Goal: Transaction & Acquisition: Download file/media

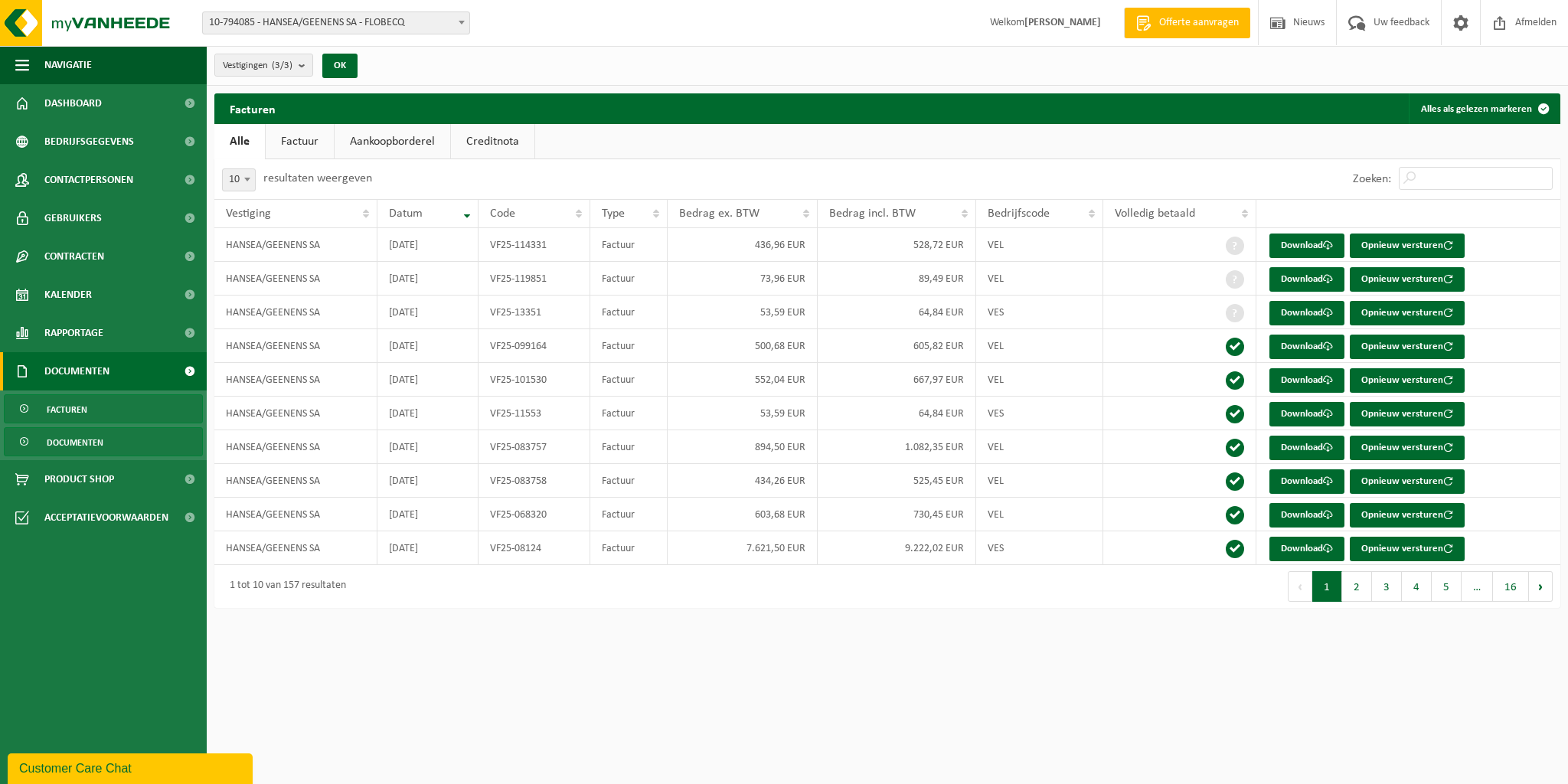
click at [74, 452] on span "Documenten" at bounding box center [75, 442] width 57 height 30
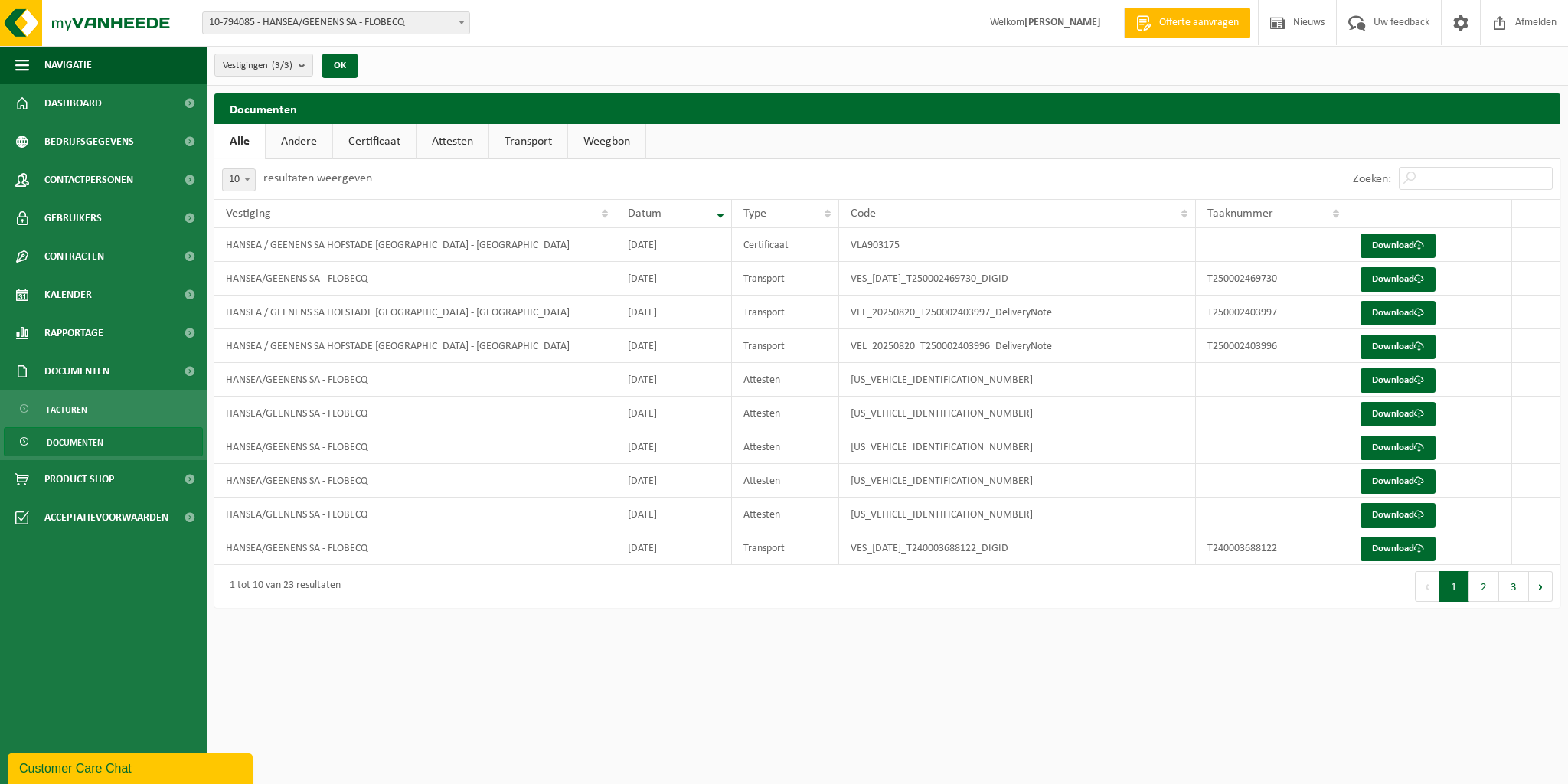
click at [96, 442] on span "Documenten" at bounding box center [75, 442] width 57 height 30
click at [1398, 241] on link "Download" at bounding box center [1398, 245] width 75 height 25
click at [1397, 284] on link "Download" at bounding box center [1398, 279] width 75 height 25
click at [1386, 310] on link "Download" at bounding box center [1398, 312] width 75 height 25
click at [1400, 349] on link "Download" at bounding box center [1398, 347] width 75 height 25
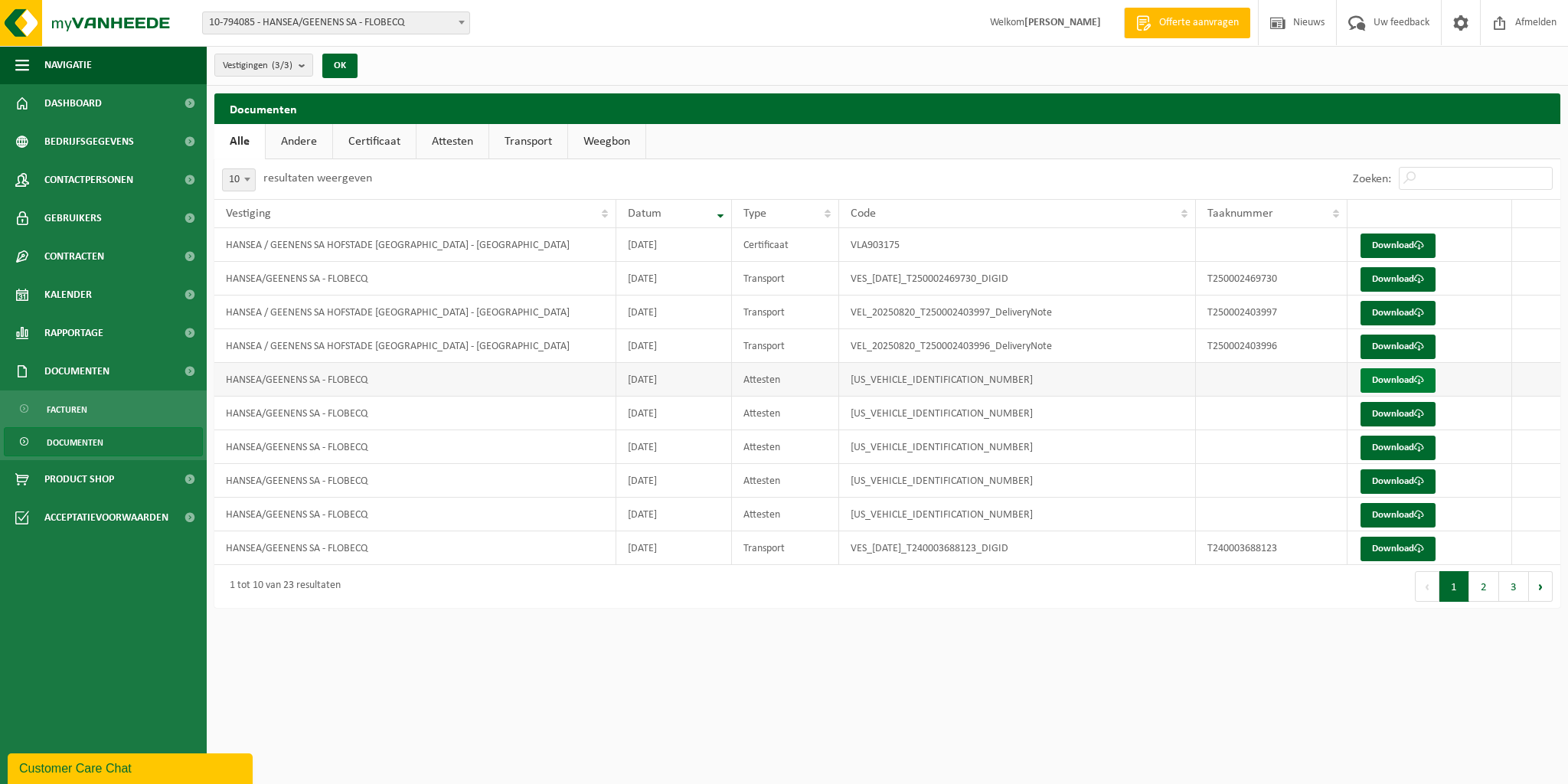
click at [1381, 381] on link "Download" at bounding box center [1398, 380] width 75 height 25
click at [1394, 416] on link "Download" at bounding box center [1398, 414] width 75 height 25
click at [1392, 451] on link "Download" at bounding box center [1398, 447] width 75 height 25
click at [1397, 484] on link "Download" at bounding box center [1398, 481] width 75 height 25
click at [1387, 510] on link "Download" at bounding box center [1398, 515] width 75 height 25
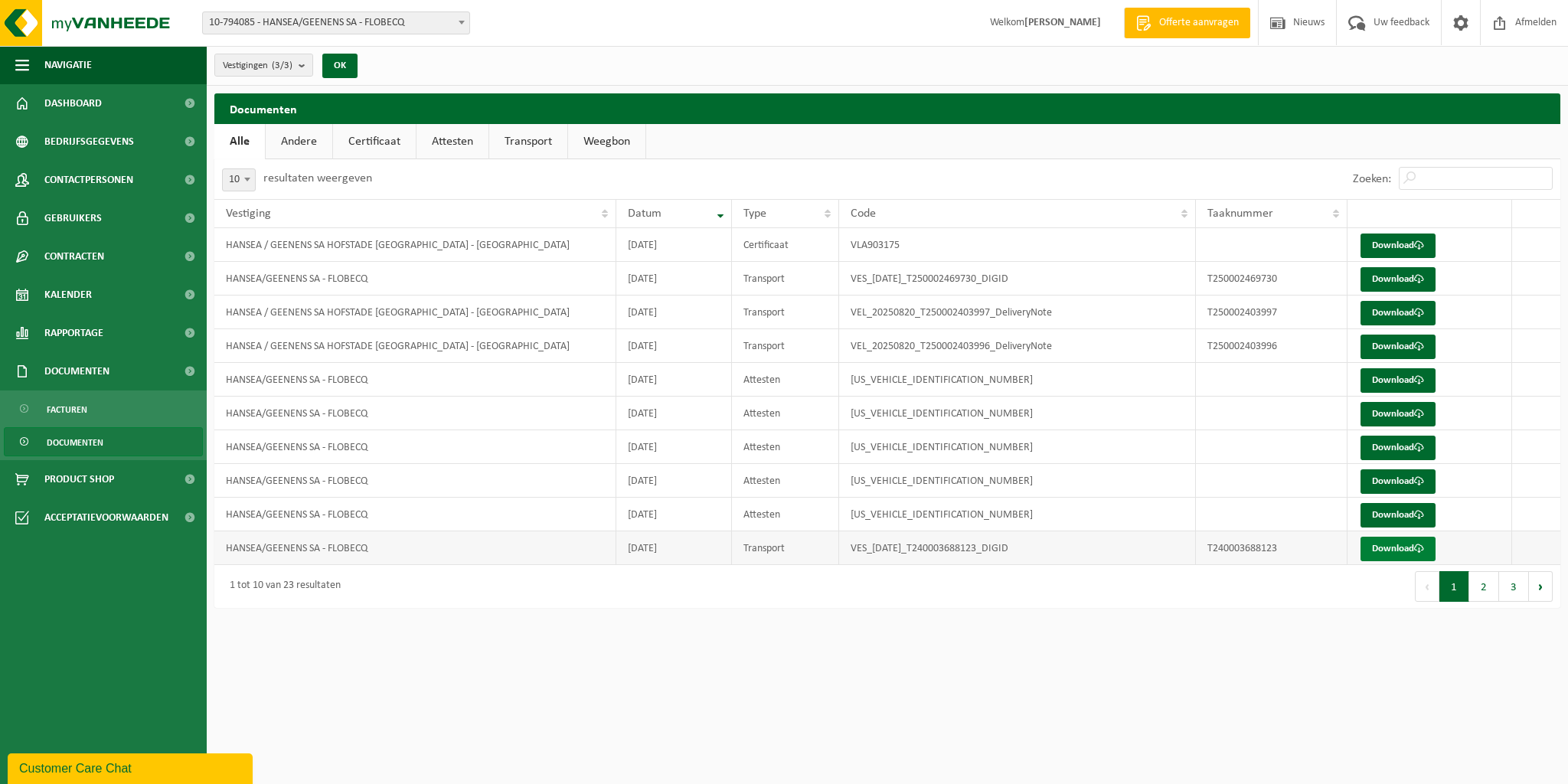
click at [1400, 547] on link "Download" at bounding box center [1398, 549] width 75 height 25
click at [1486, 587] on button "2" at bounding box center [1483, 586] width 30 height 31
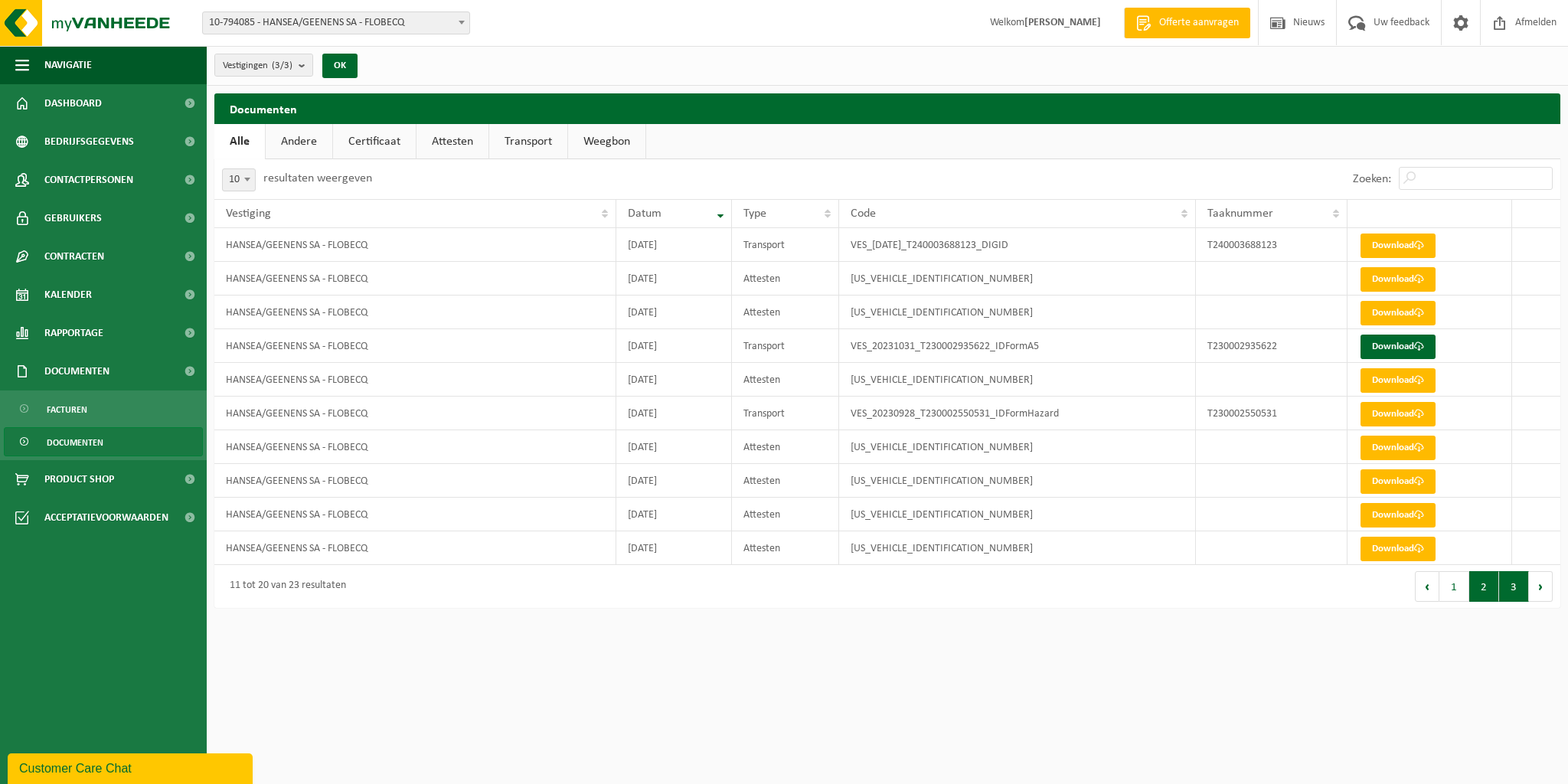
click at [1513, 593] on button "3" at bounding box center [1514, 586] width 30 height 31
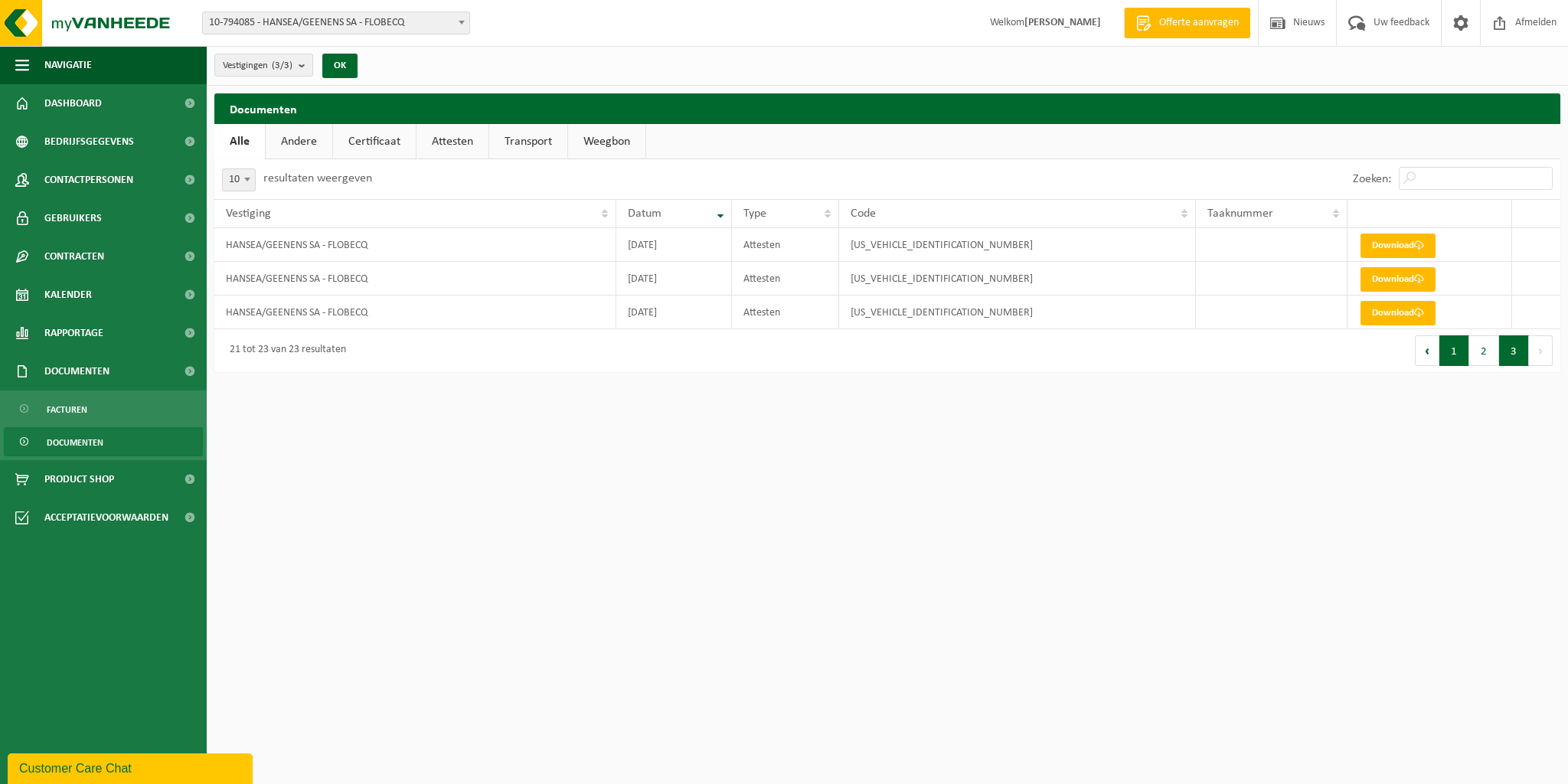
click at [1455, 356] on button "1" at bounding box center [1454, 350] width 30 height 31
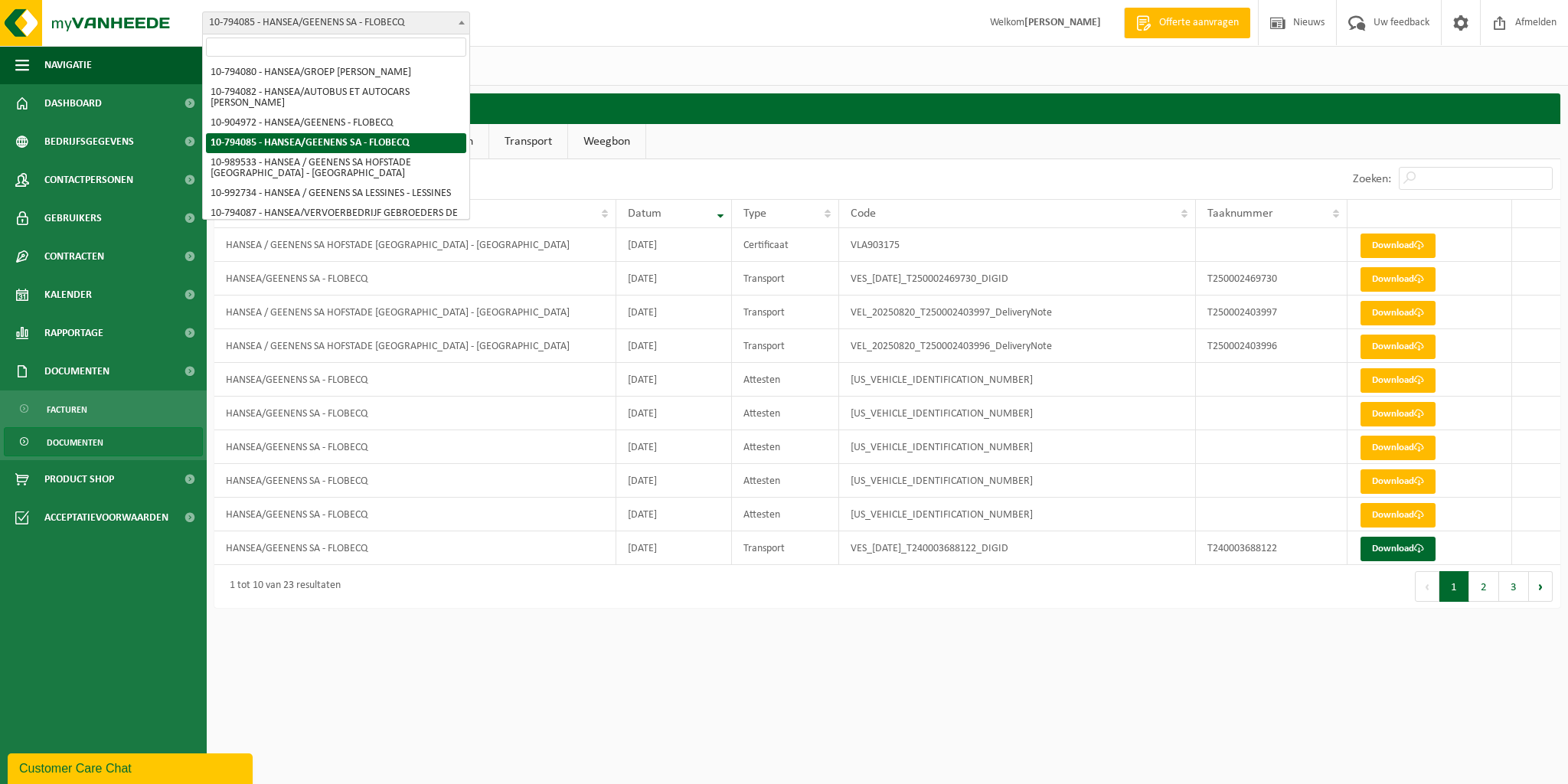
click at [459, 23] on b at bounding box center [462, 23] width 6 height 4
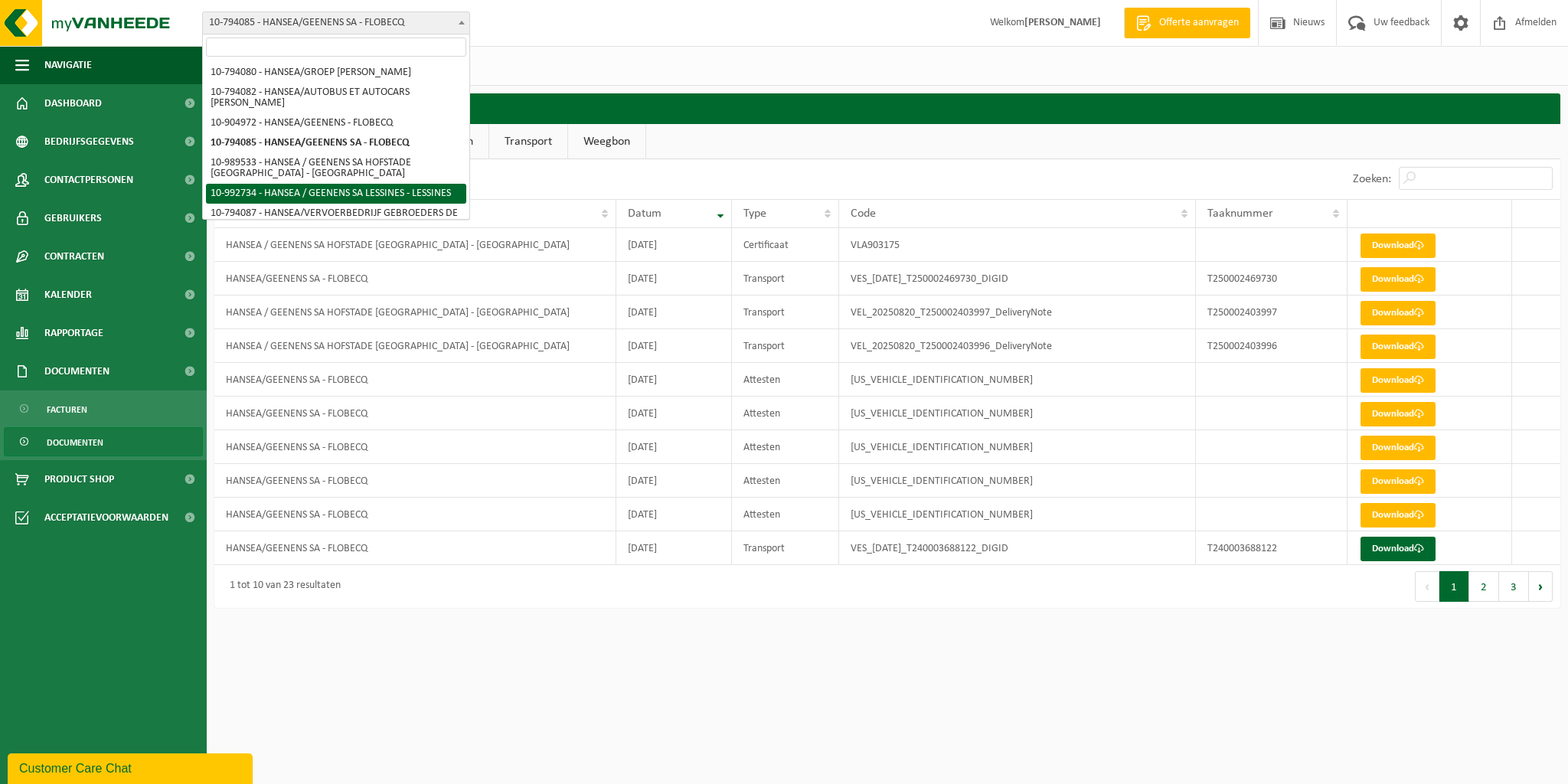
select select "170506"
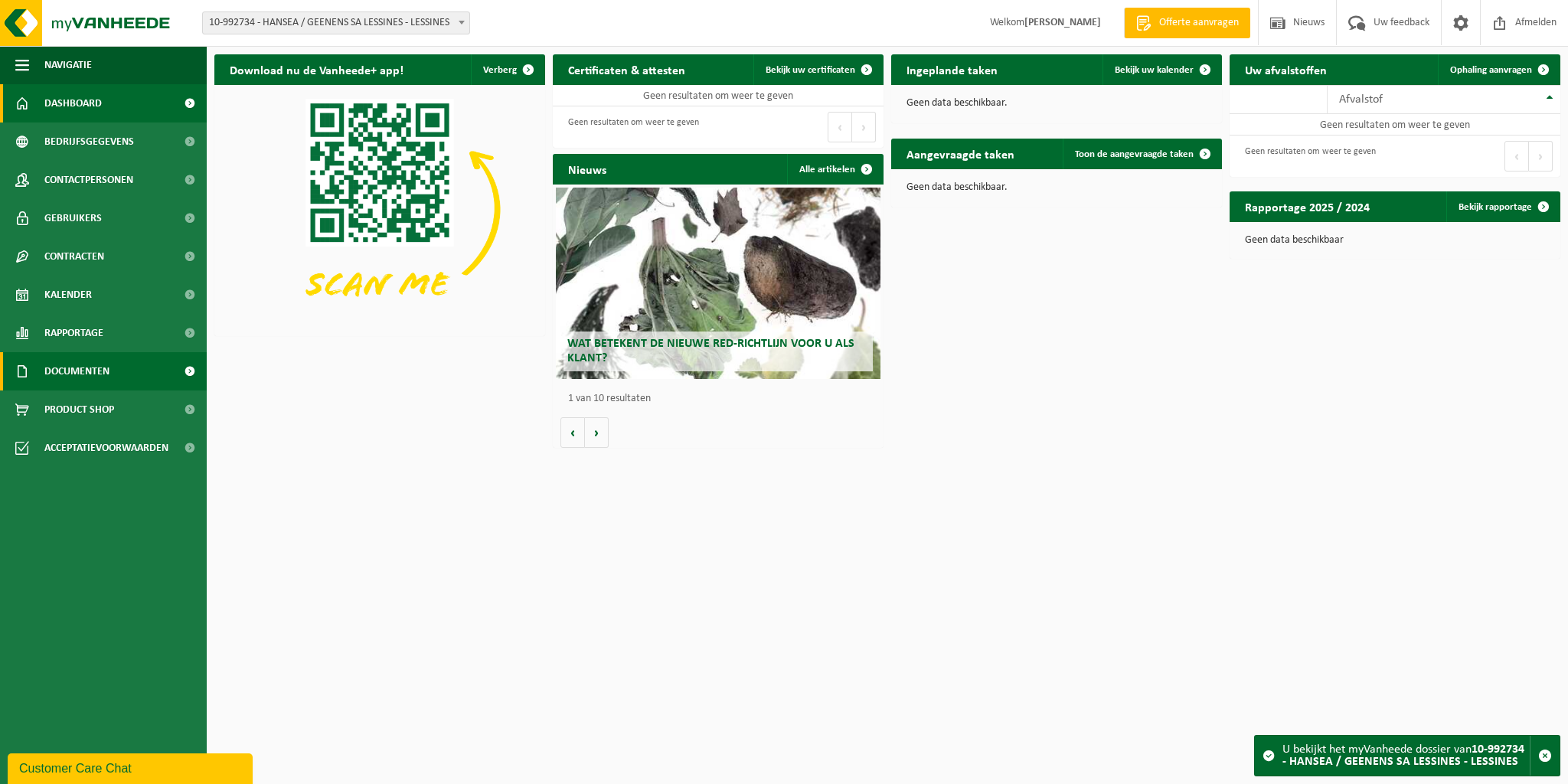
click at [81, 374] on span "Documenten" at bounding box center [77, 370] width 65 height 38
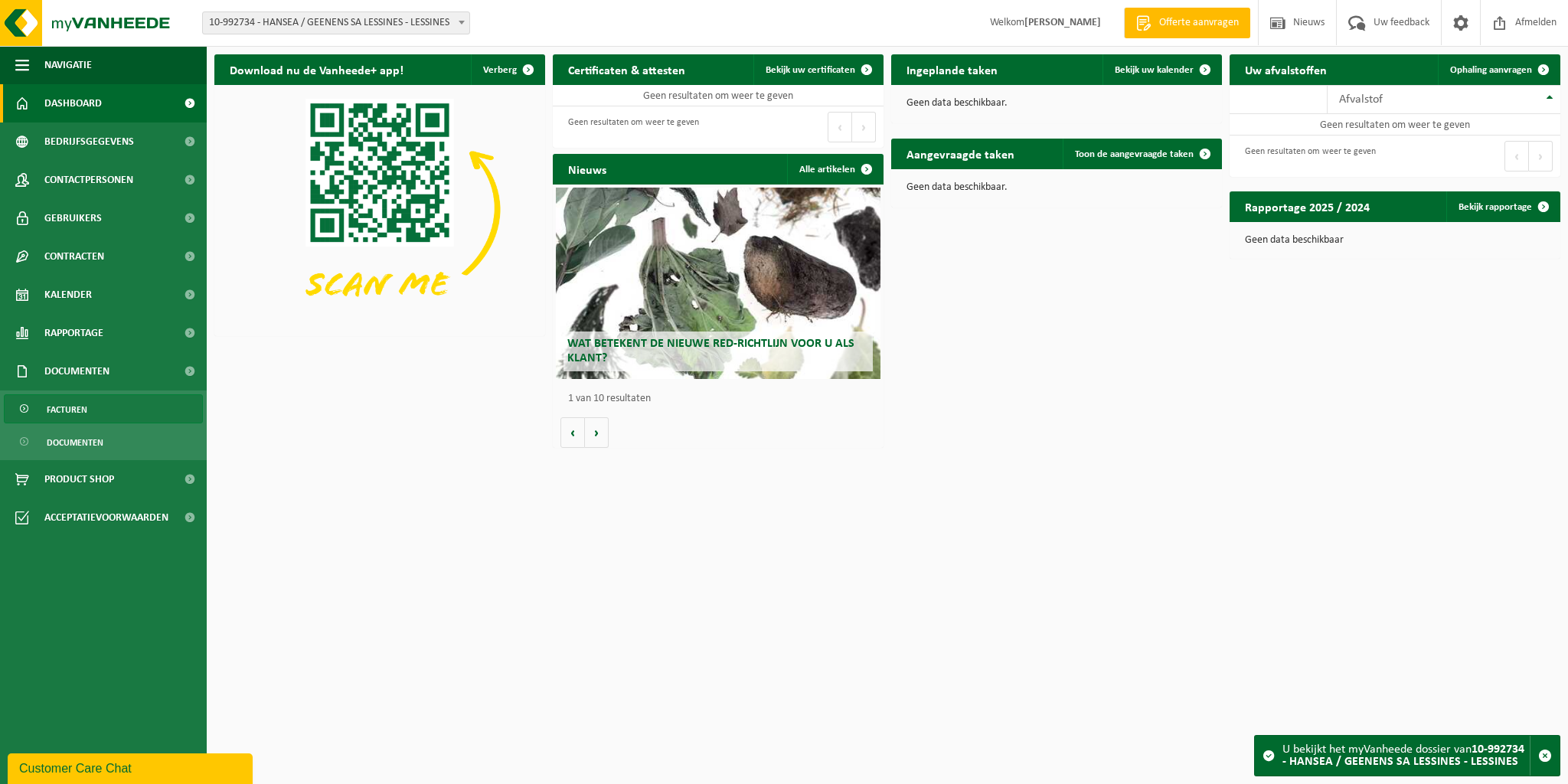
click at [67, 411] on span "Facturen" at bounding box center [66, 410] width 40 height 30
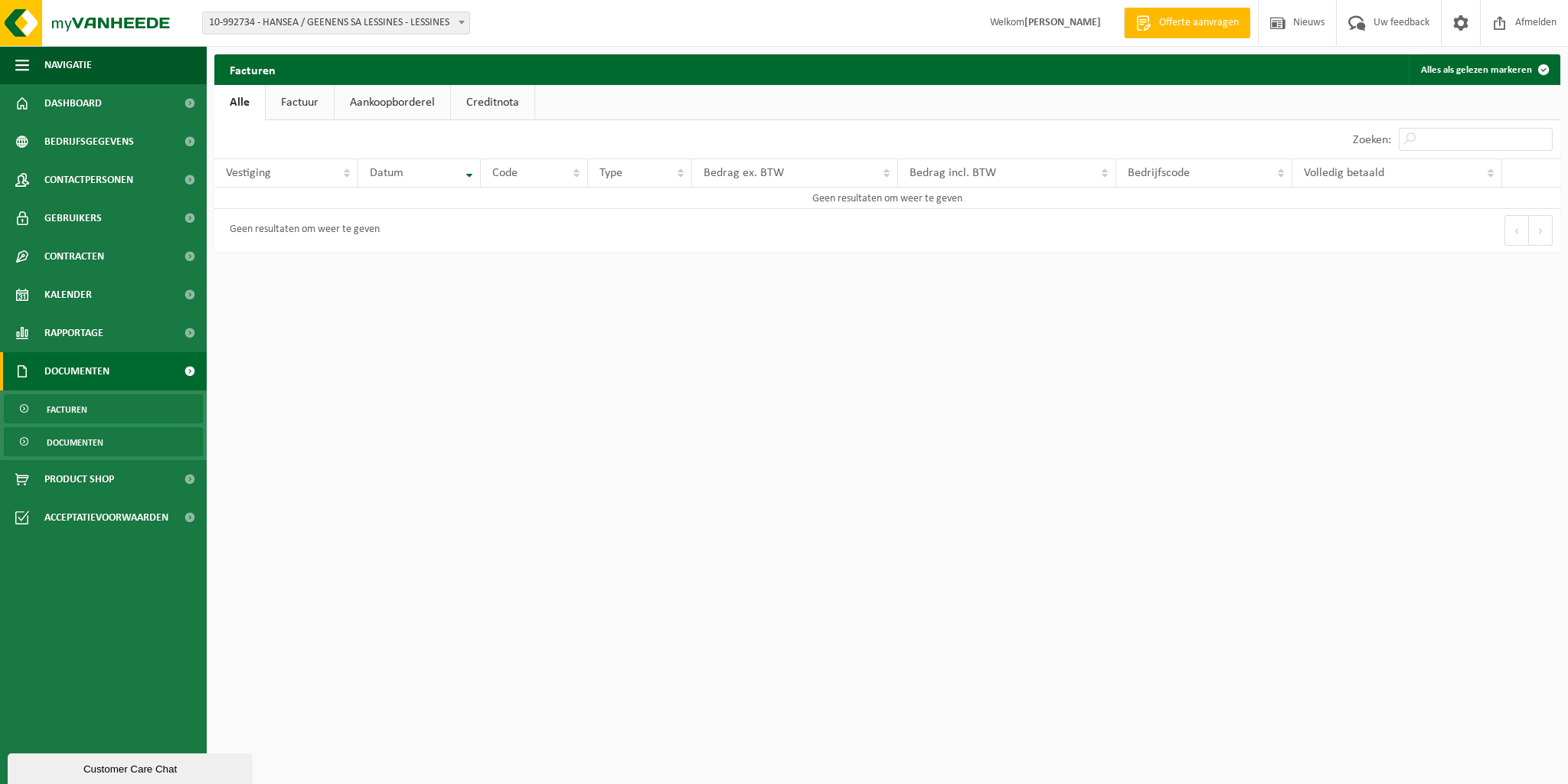
click at [67, 445] on span "Documenten" at bounding box center [75, 442] width 57 height 30
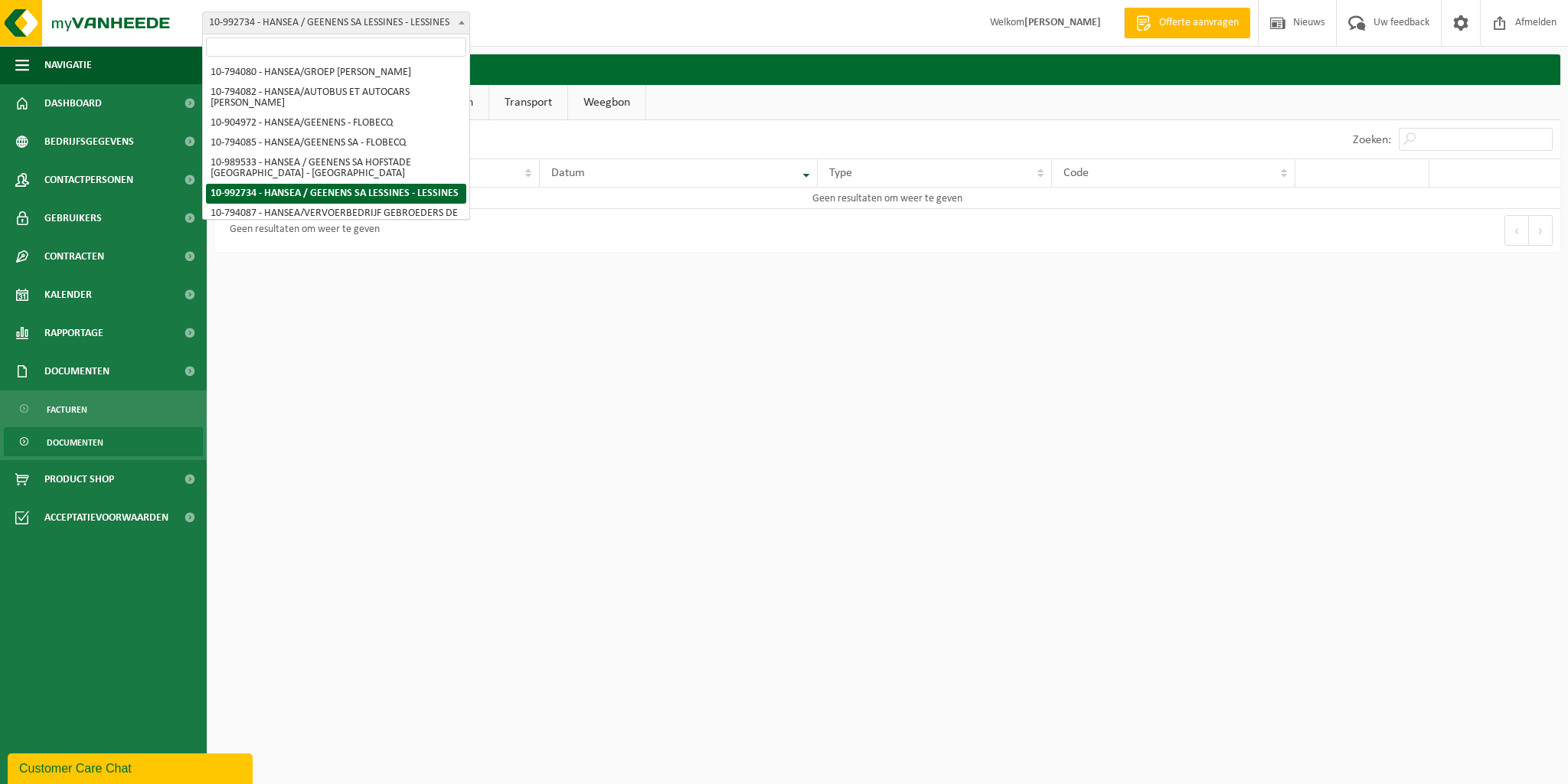
click at [459, 23] on b at bounding box center [462, 23] width 6 height 4
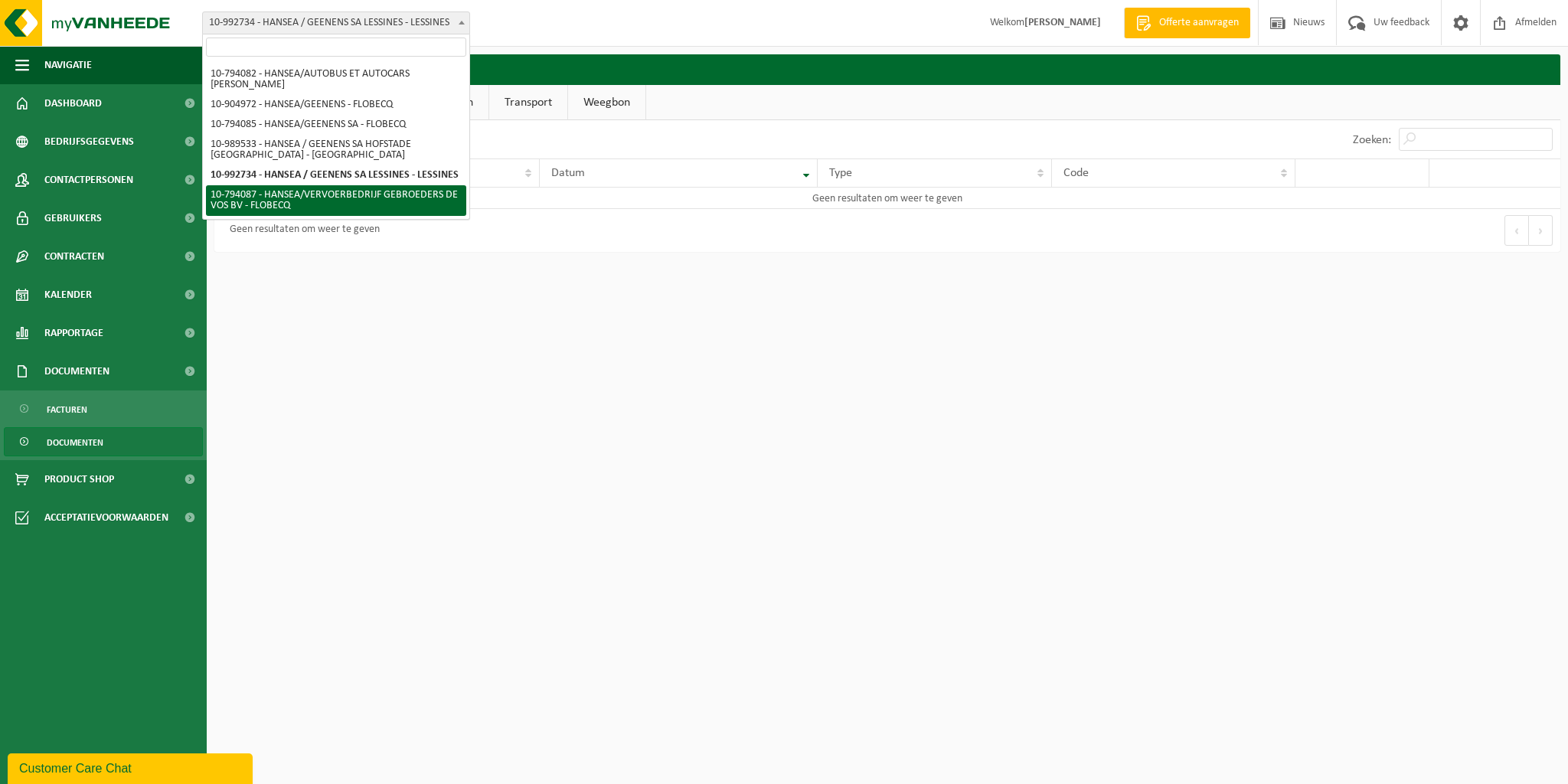
select select "30955"
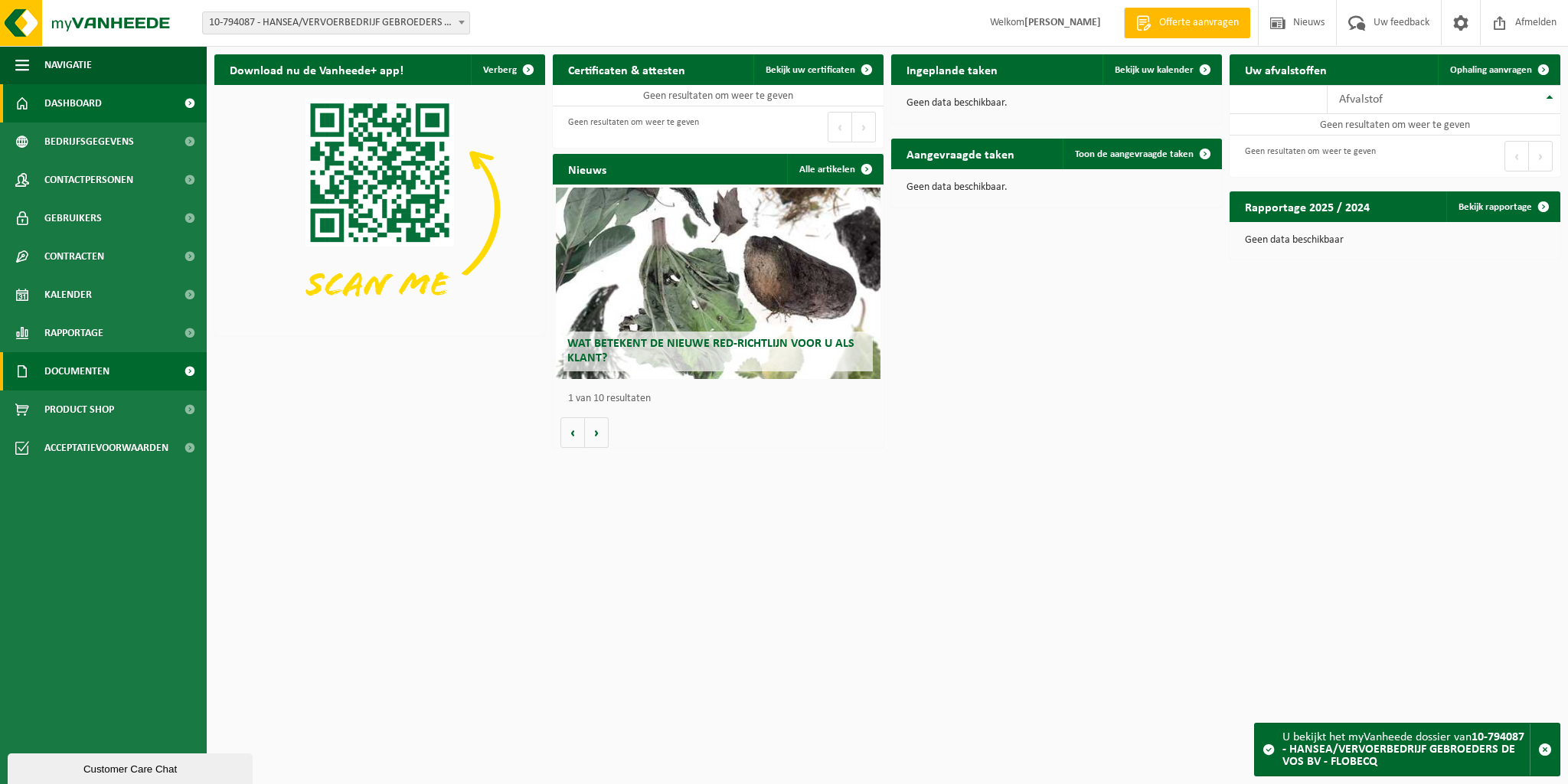
click at [78, 376] on span "Documenten" at bounding box center [77, 370] width 65 height 38
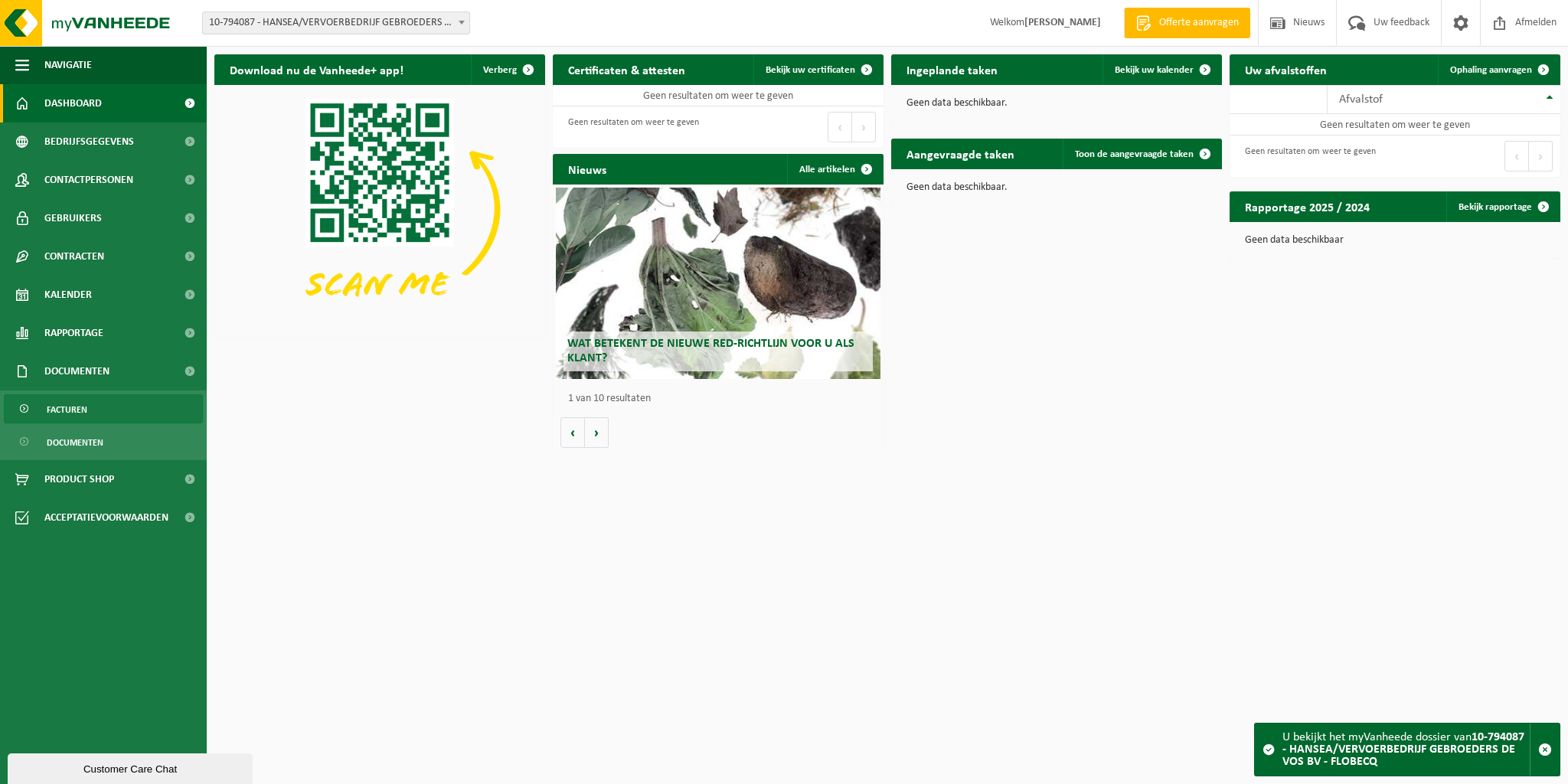
click at [70, 408] on span "Facturen" at bounding box center [66, 410] width 40 height 30
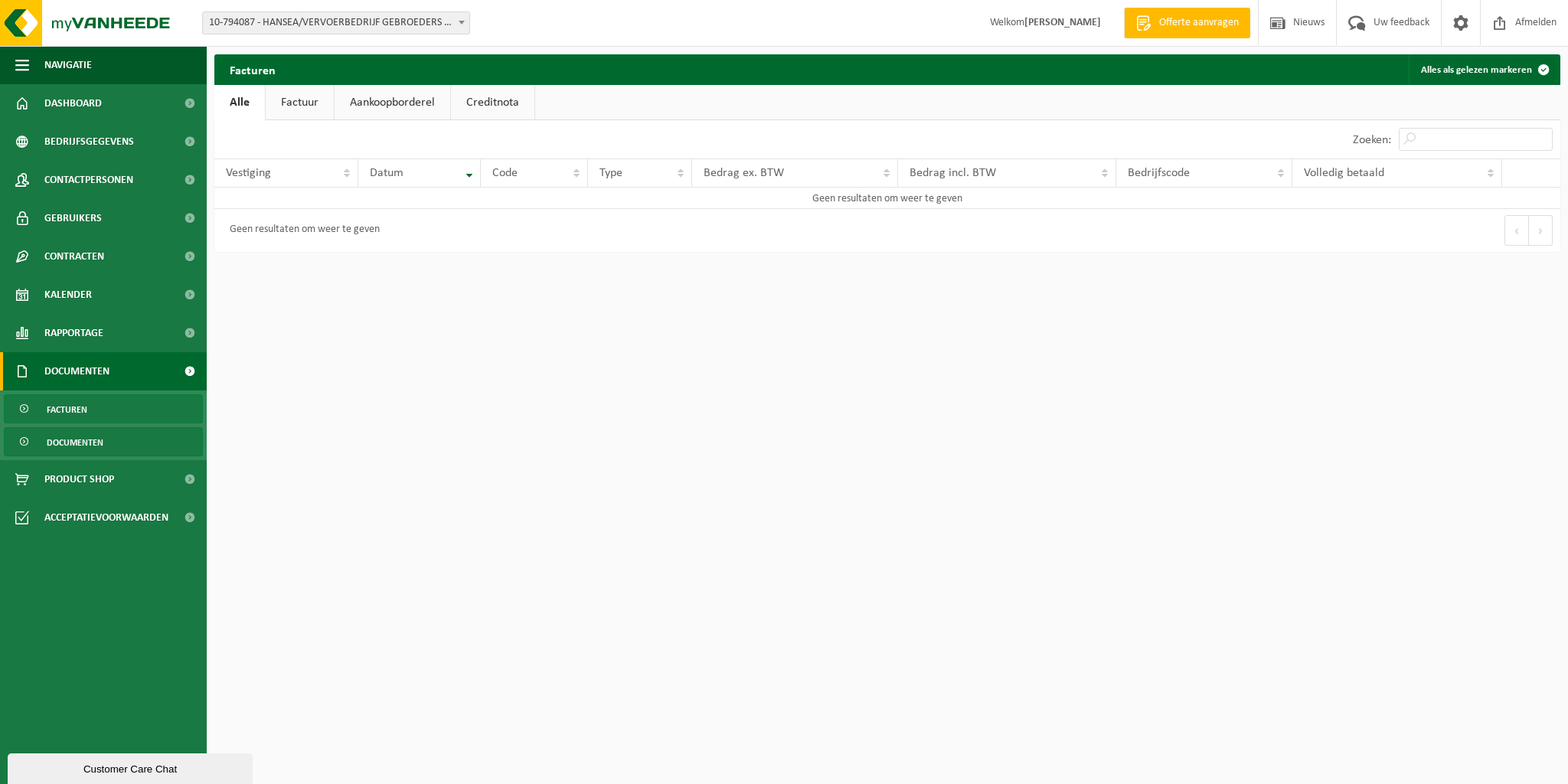
click at [89, 439] on span "Documenten" at bounding box center [75, 442] width 57 height 30
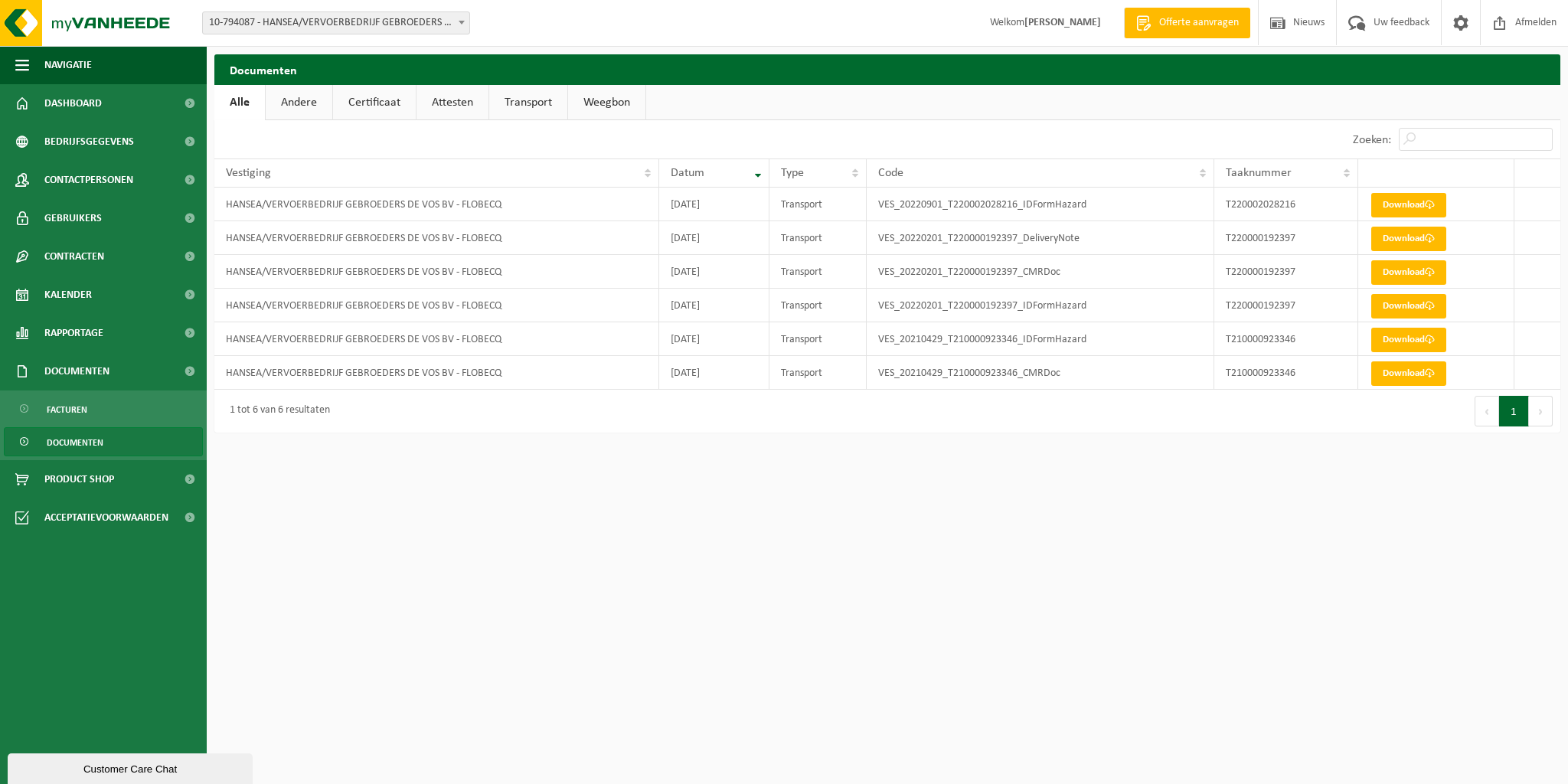
click at [462, 23] on b at bounding box center [462, 23] width 6 height 4
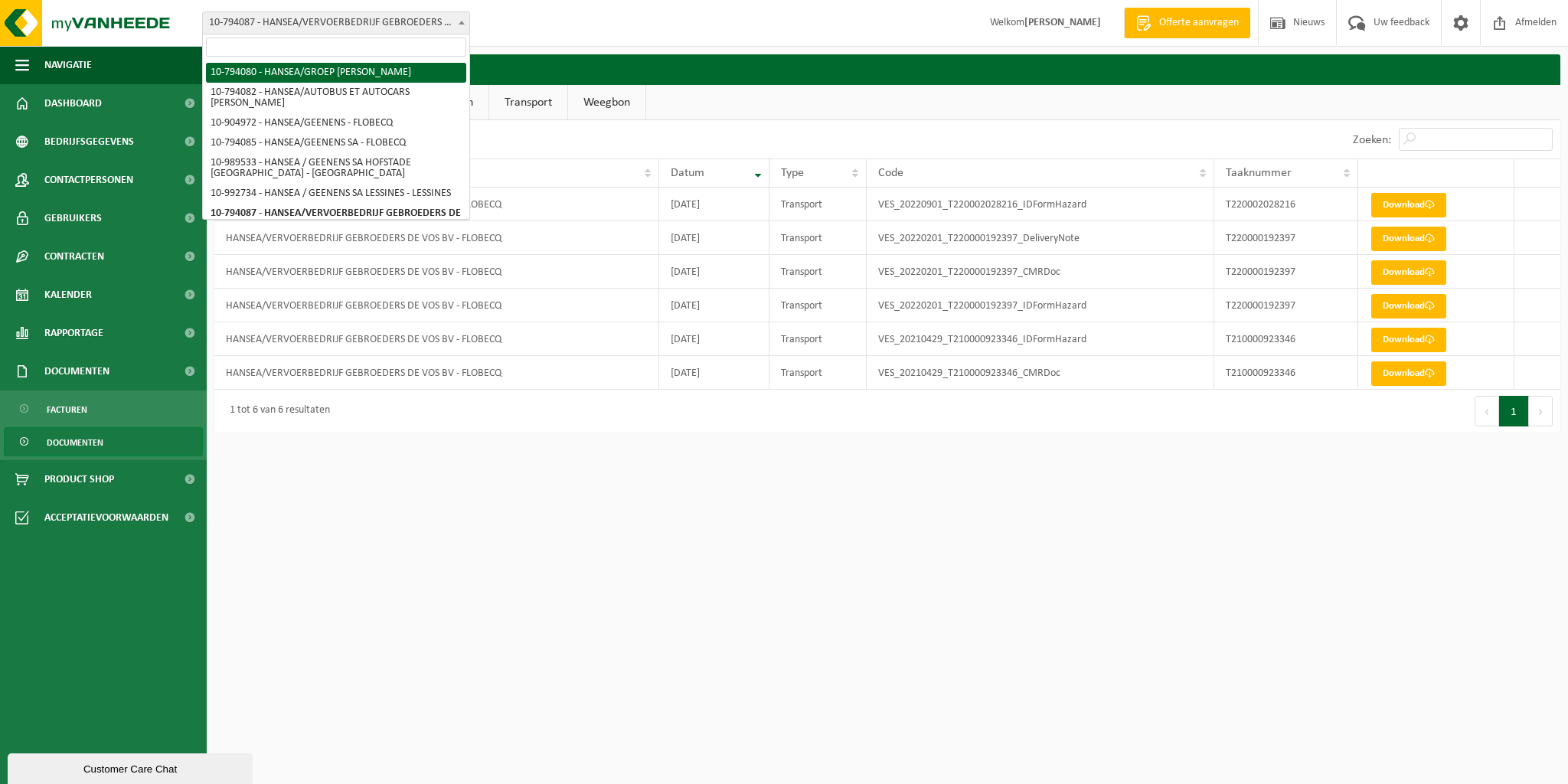
select select "30952"
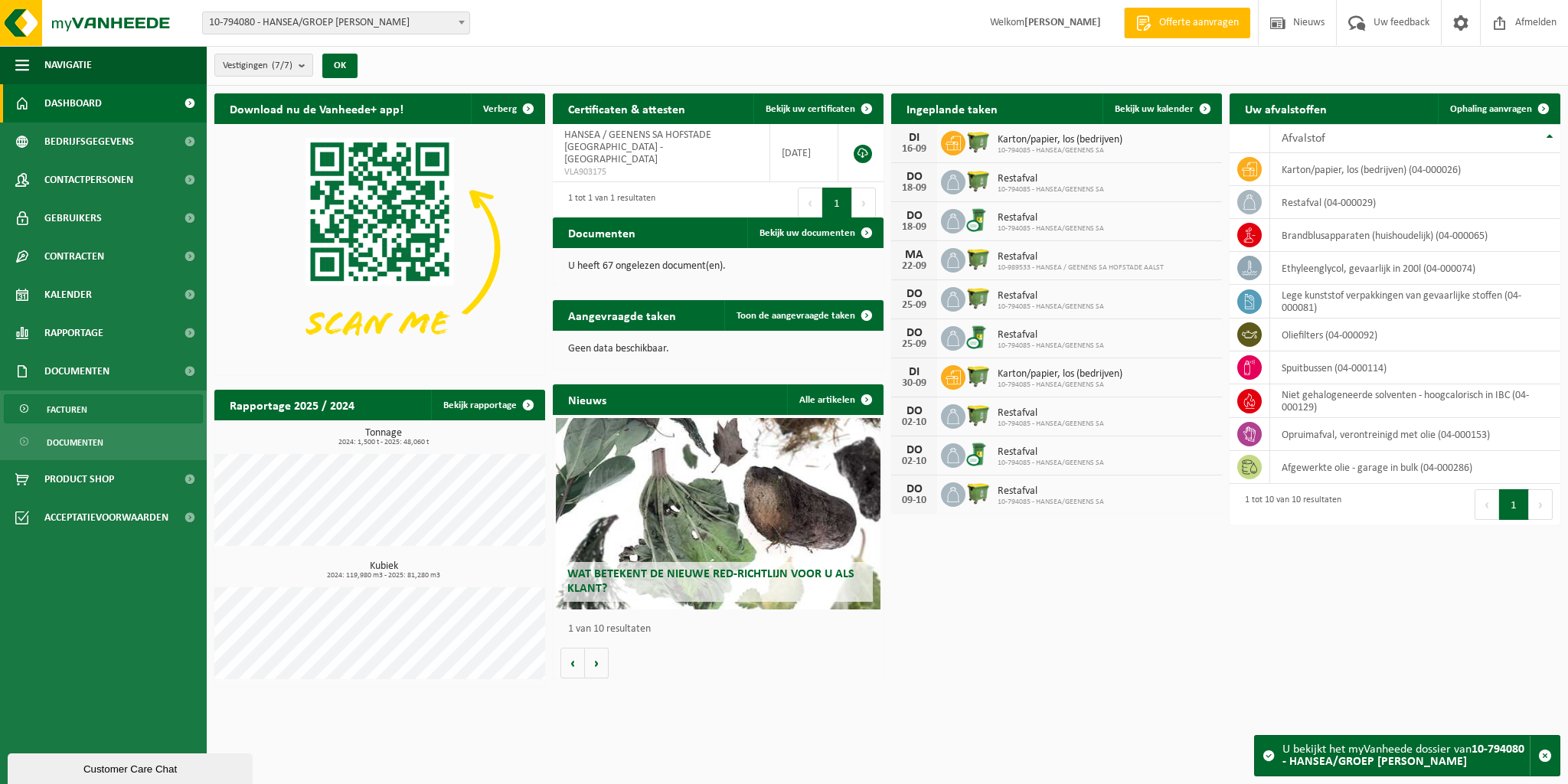
click at [70, 414] on span "Facturen" at bounding box center [66, 410] width 40 height 30
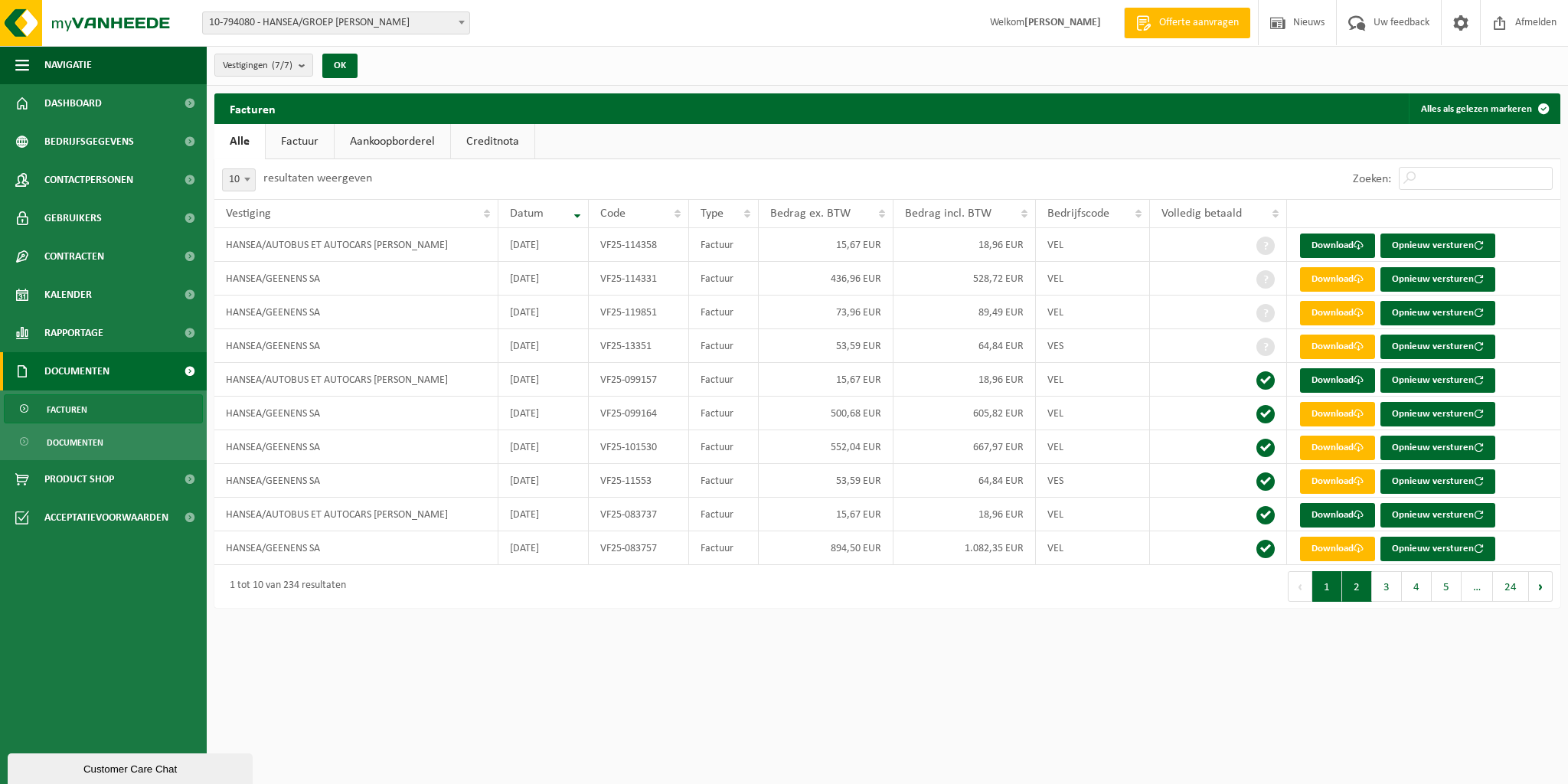
click at [1358, 588] on button "2" at bounding box center [1356, 586] width 30 height 31
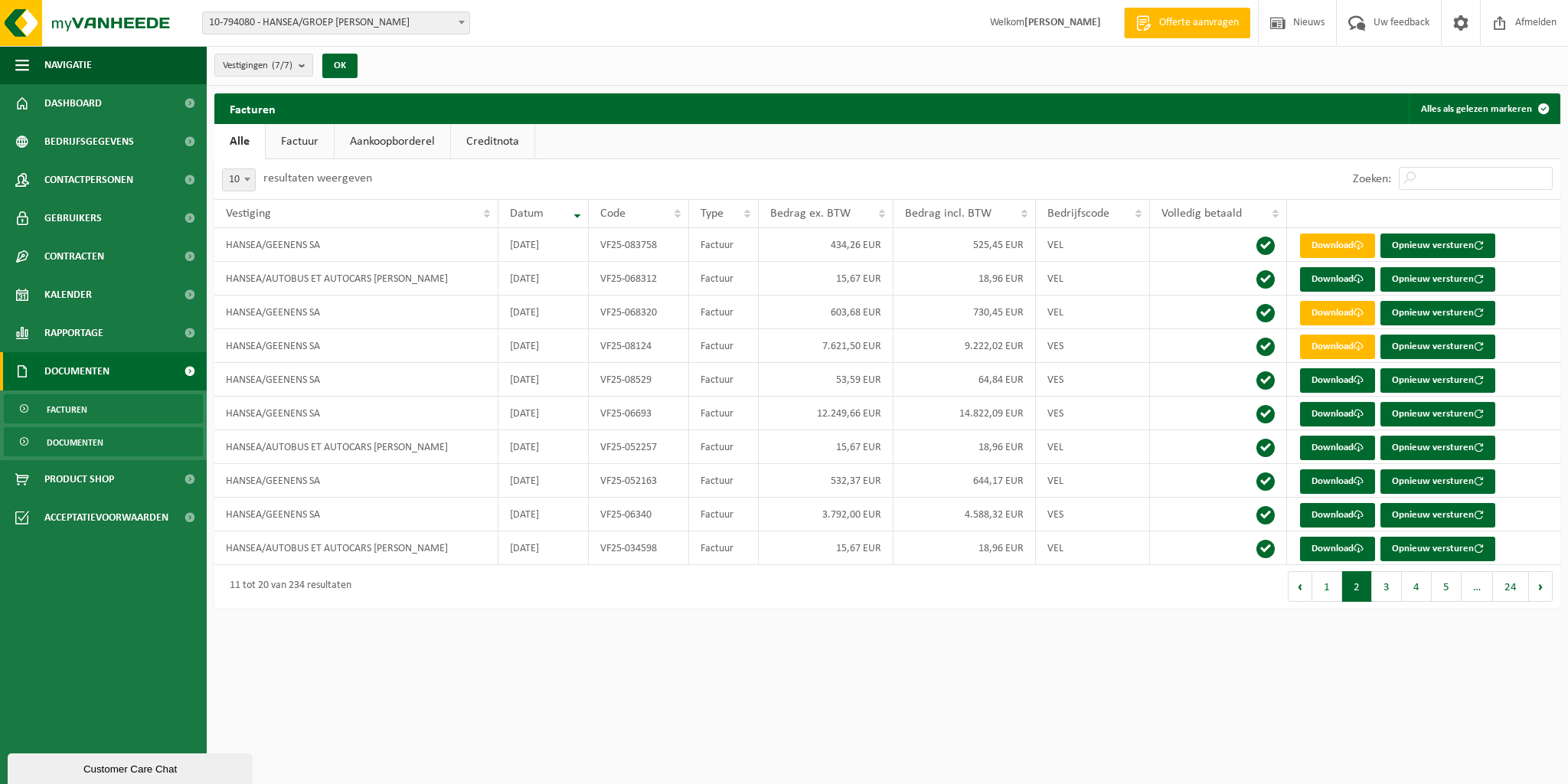
click at [109, 448] on link "Documenten" at bounding box center [103, 442] width 199 height 30
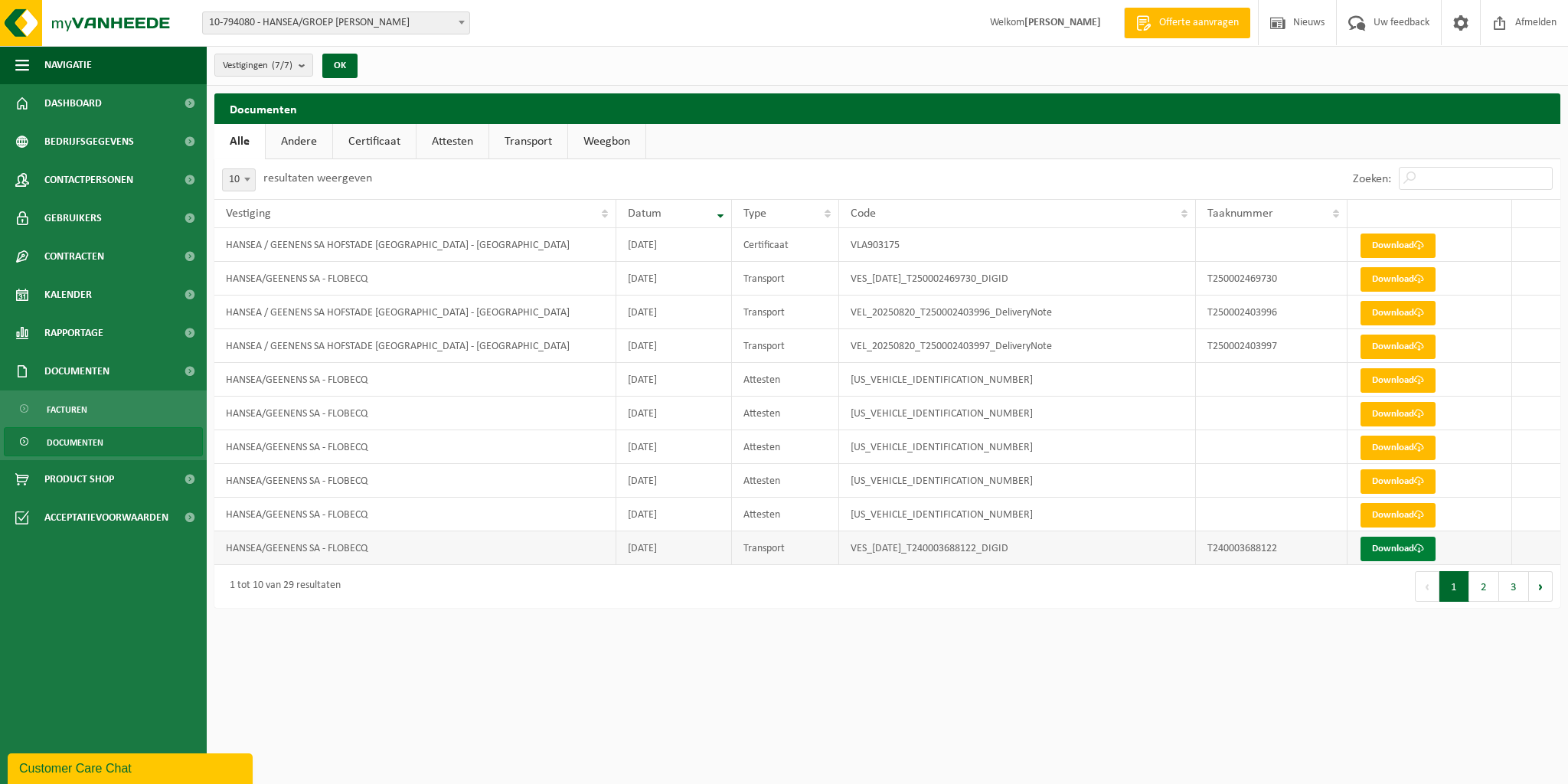
click at [1397, 550] on link "Download" at bounding box center [1398, 549] width 75 height 25
click at [1487, 586] on button "2" at bounding box center [1483, 586] width 30 height 31
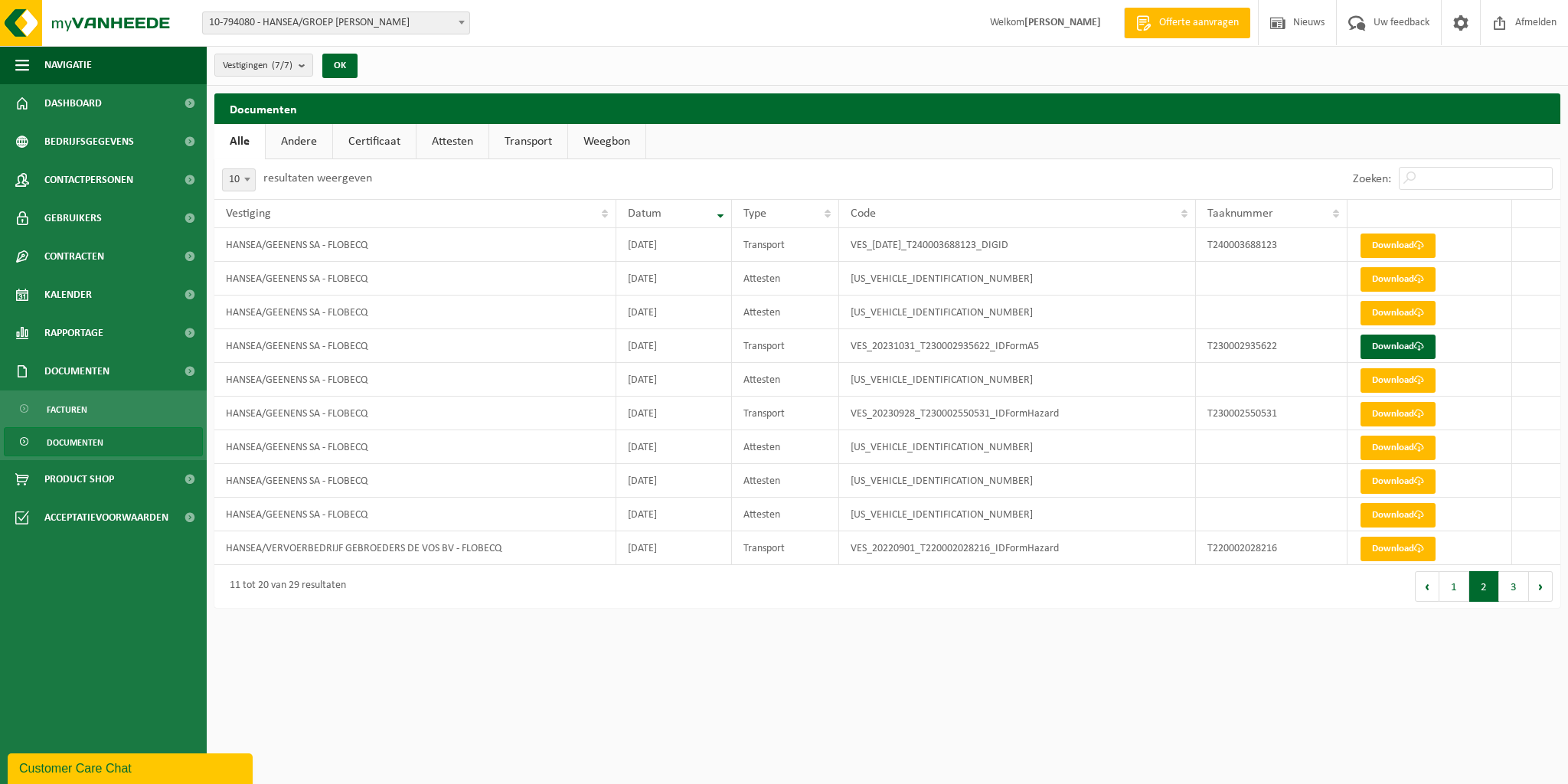
click at [1454, 589] on button "1" at bounding box center [1454, 586] width 30 height 31
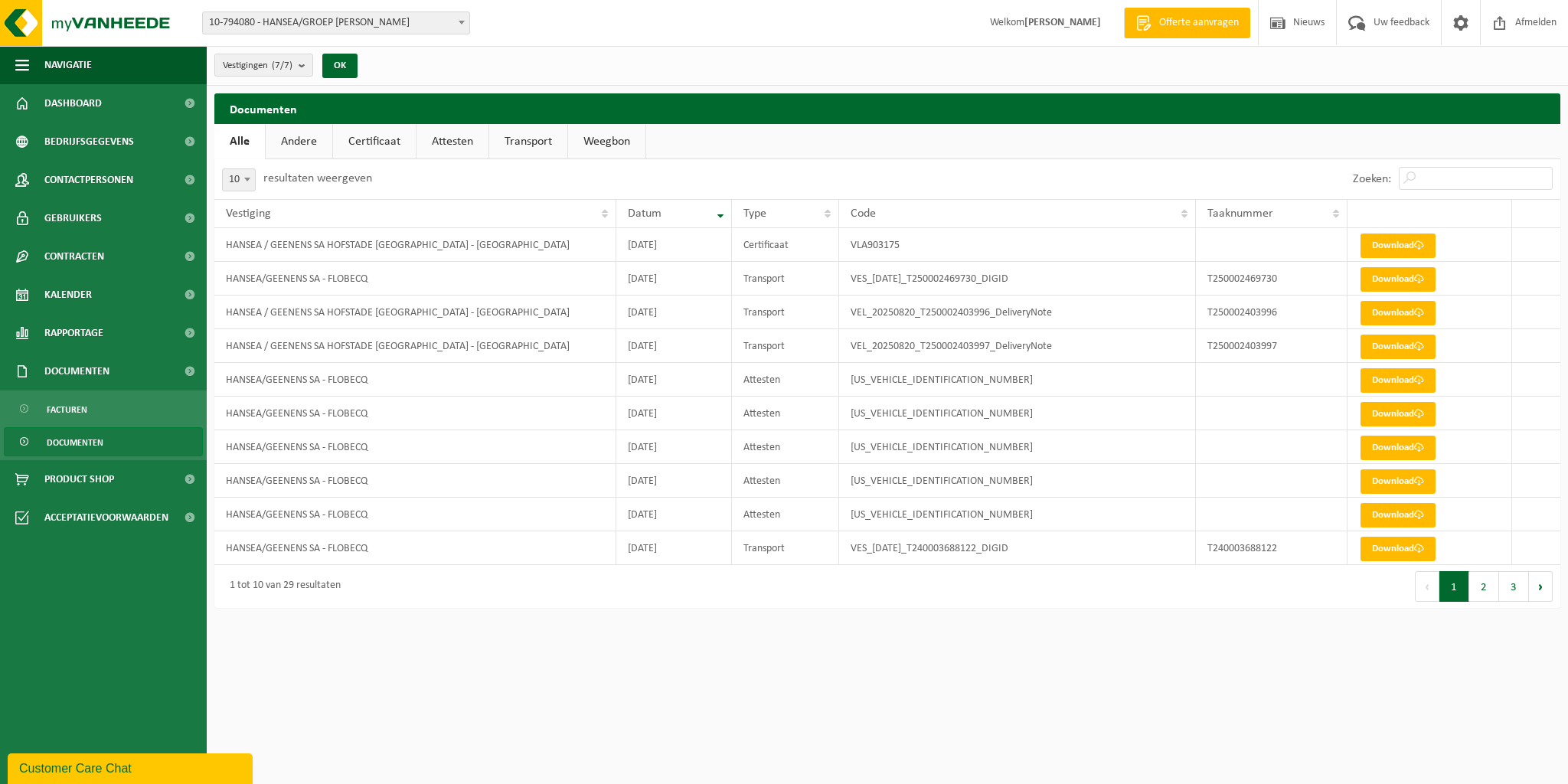
click at [64, 441] on span "Documenten" at bounding box center [75, 442] width 57 height 30
click at [462, 24] on span at bounding box center [462, 22] width 16 height 20
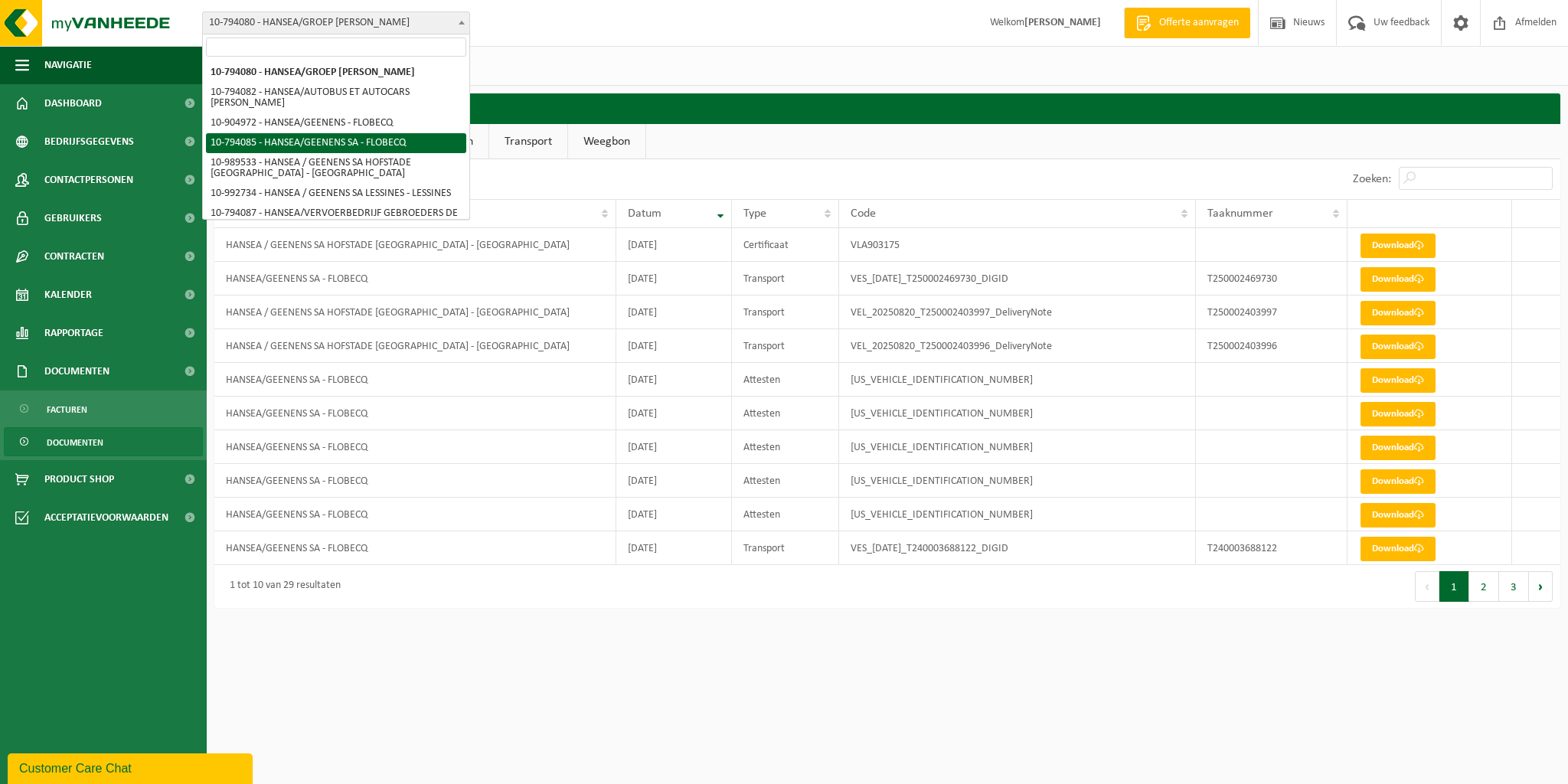
scroll to position [39, 0]
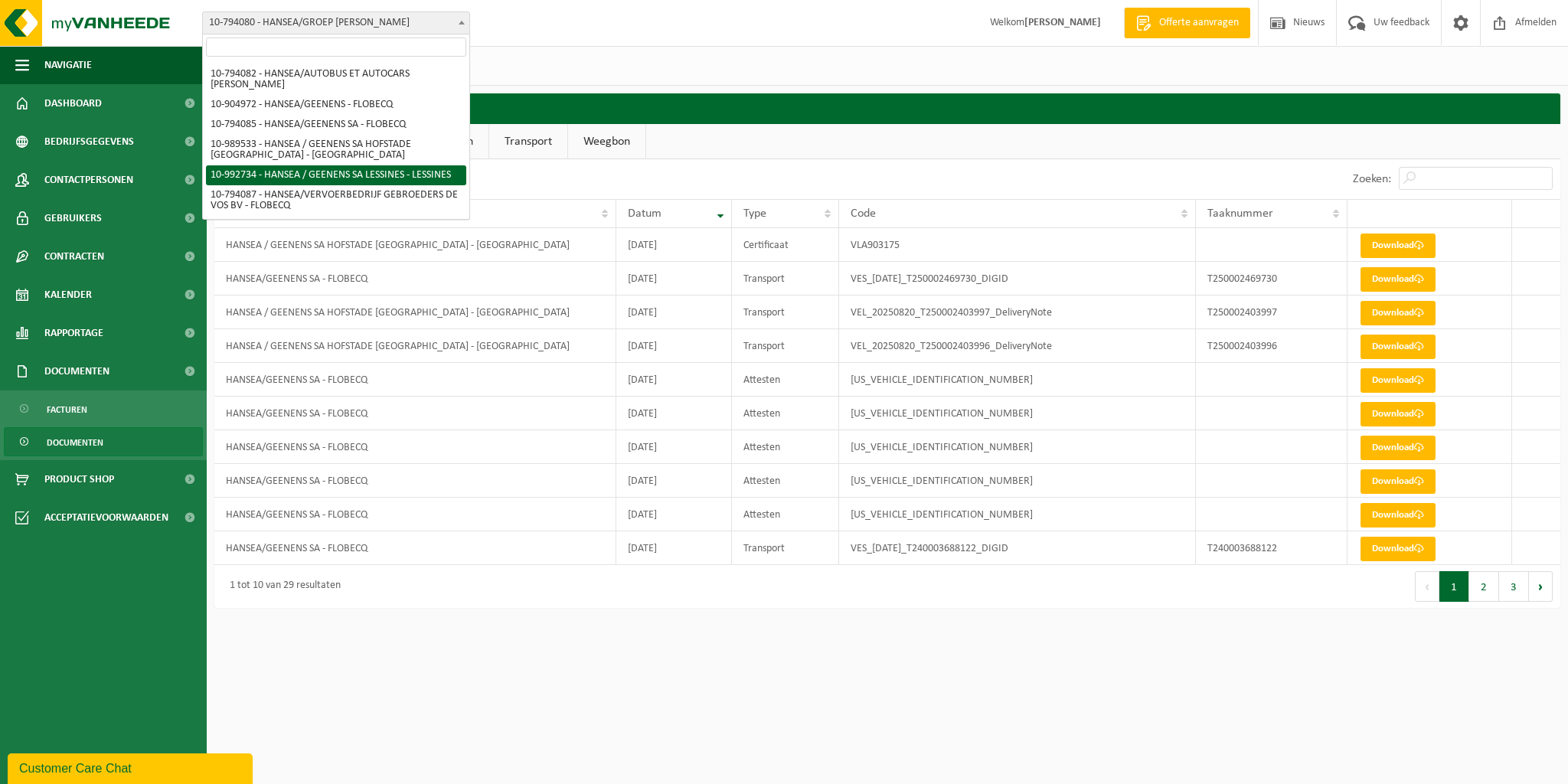
select select "170506"
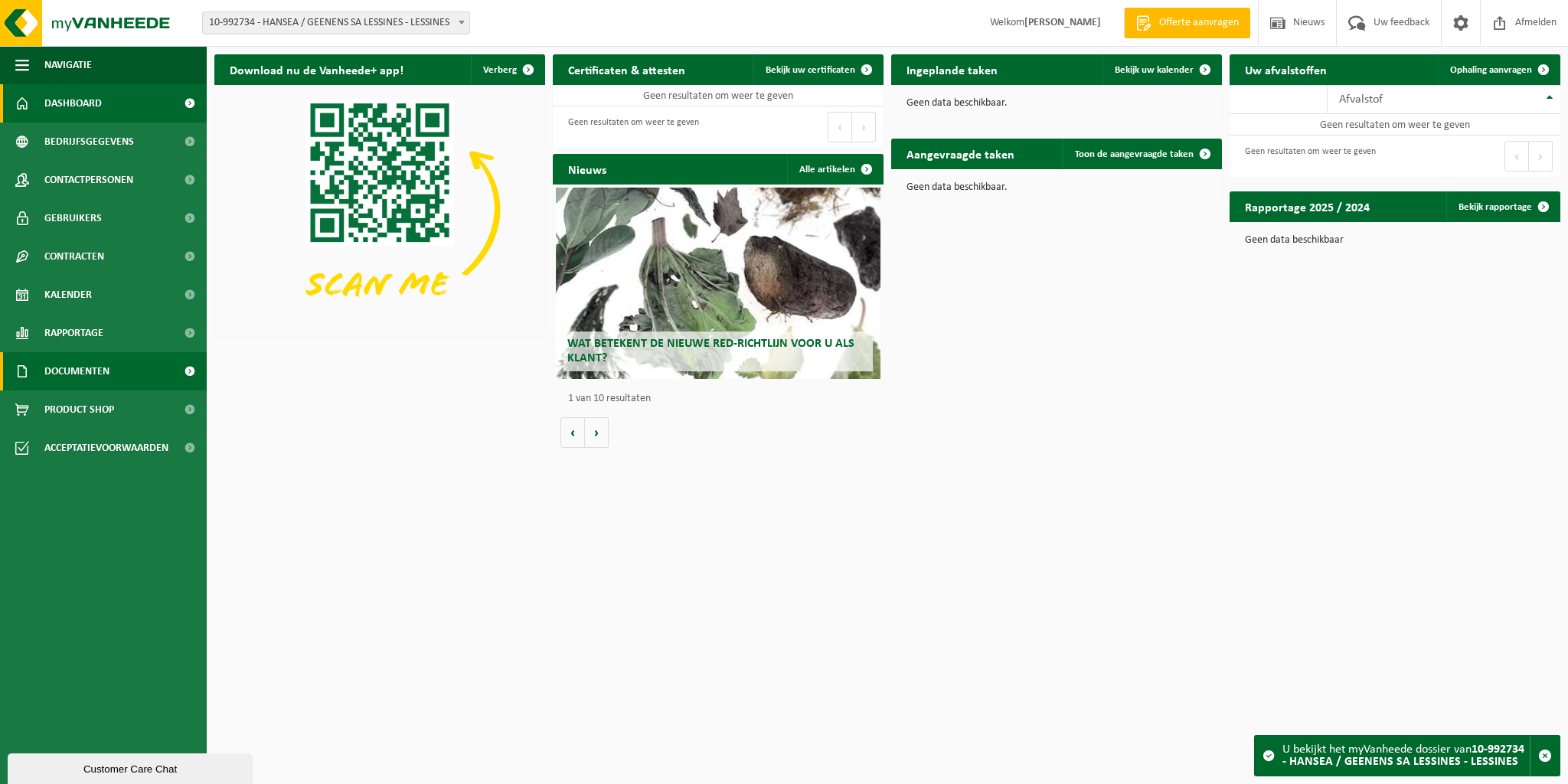
click at [189, 369] on span at bounding box center [189, 370] width 34 height 38
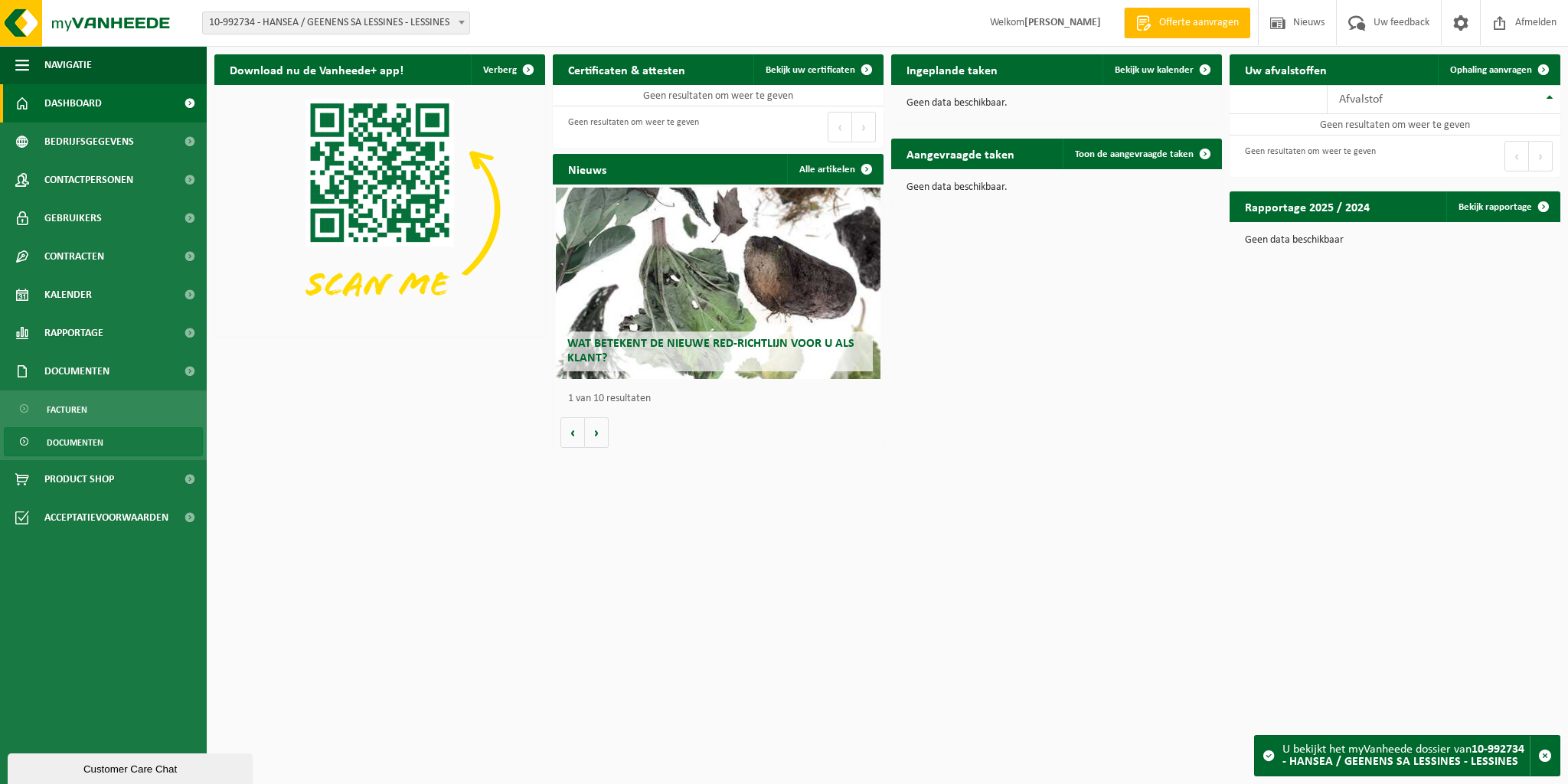
click at [61, 442] on span "Documenten" at bounding box center [75, 442] width 57 height 30
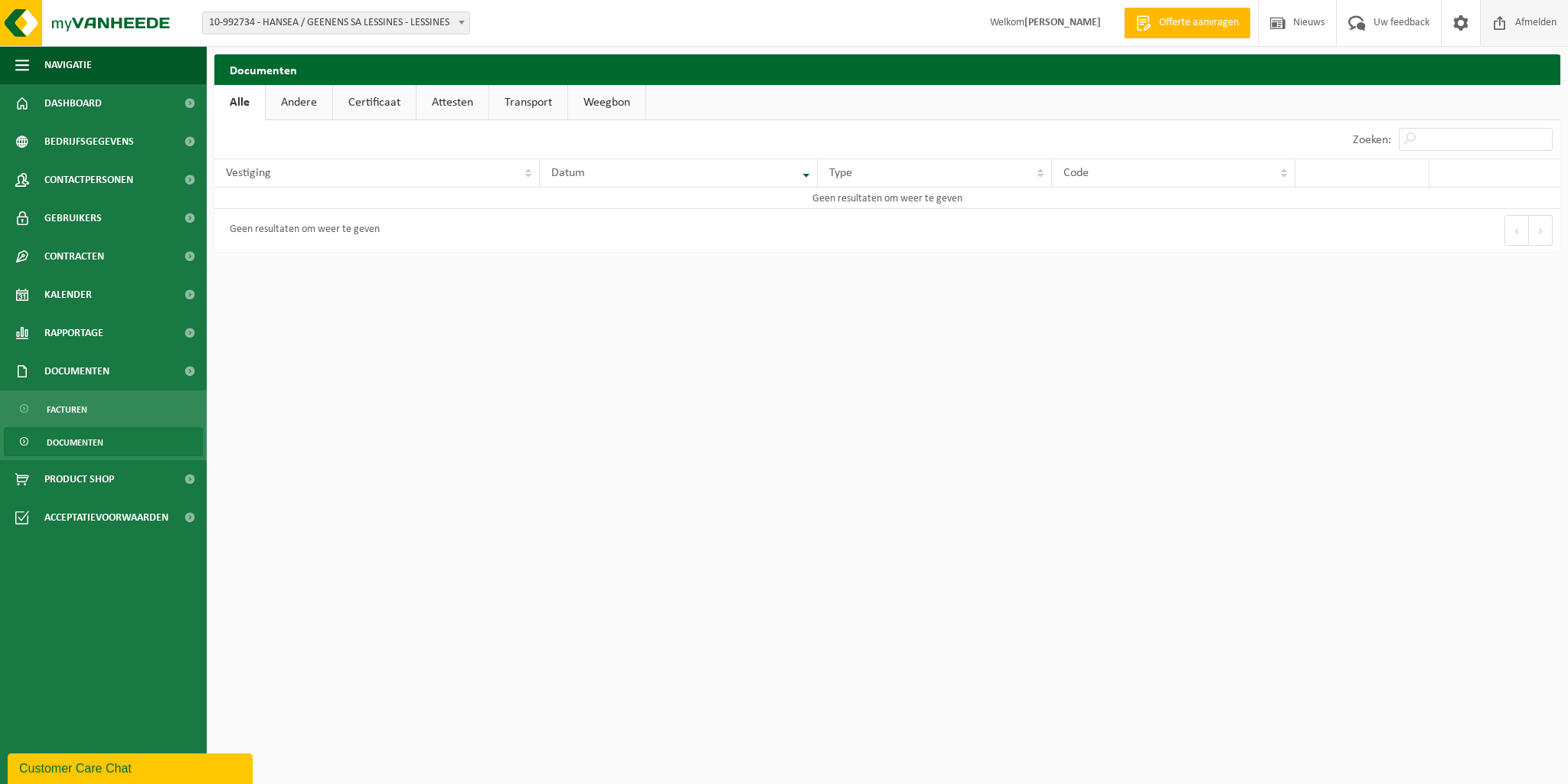
click at [1535, 26] on span "Afmelden" at bounding box center [1535, 23] width 49 height 45
